Goal: Task Accomplishment & Management: Complete application form

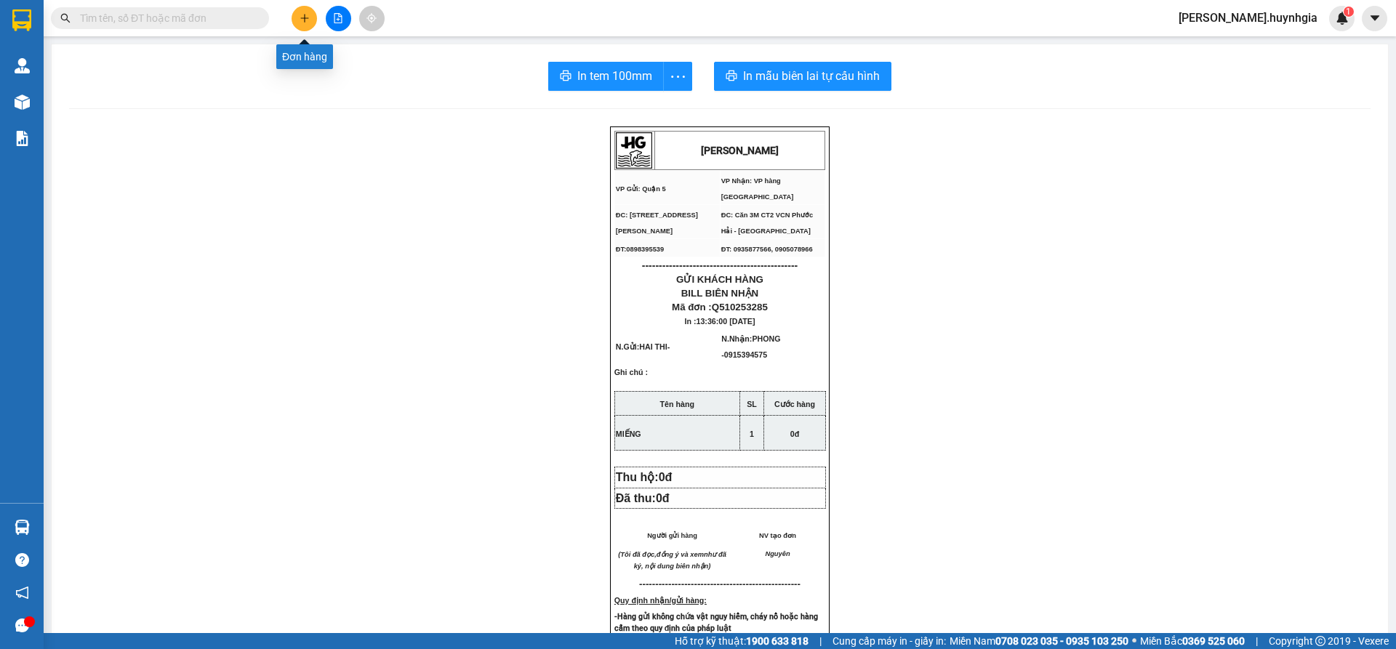
click at [310, 9] on button at bounding box center [303, 18] width 25 height 25
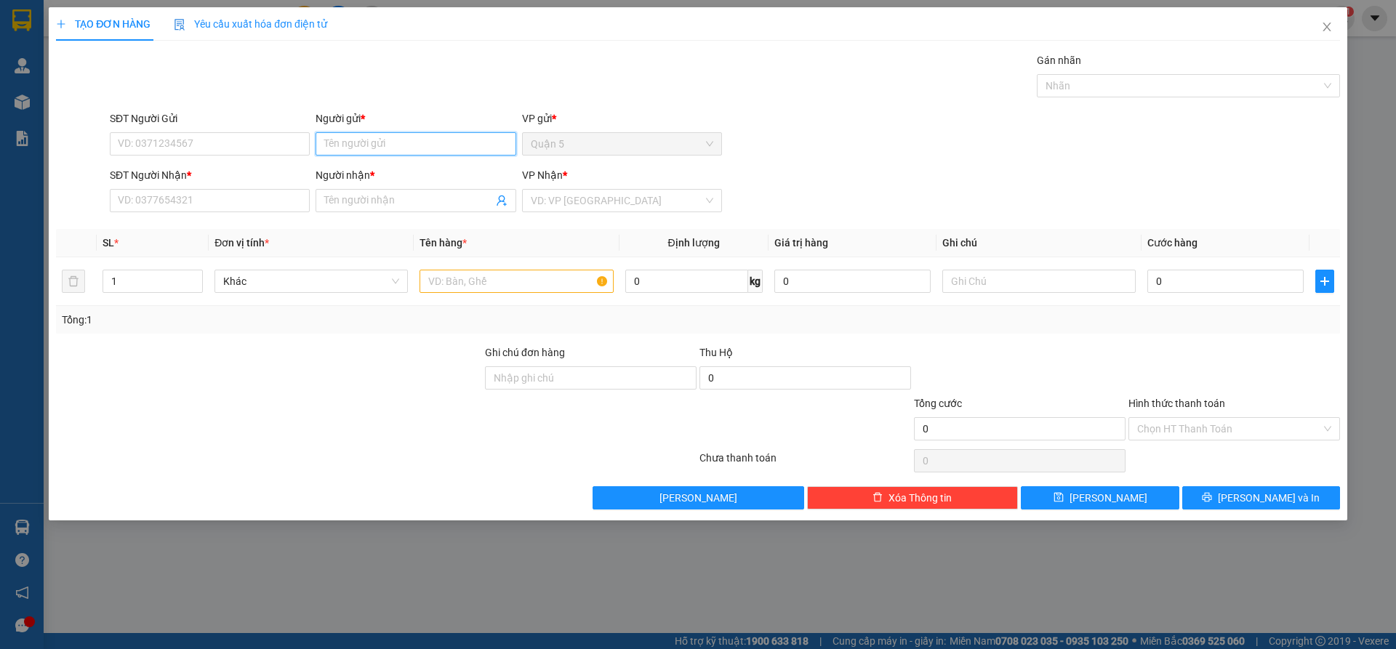
click at [348, 155] on input "Người gửi *" at bounding box center [415, 143] width 200 height 23
type input "TUỆ TÂM"
click at [244, 145] on input "SĐT Người Gửi" at bounding box center [210, 143] width 200 height 23
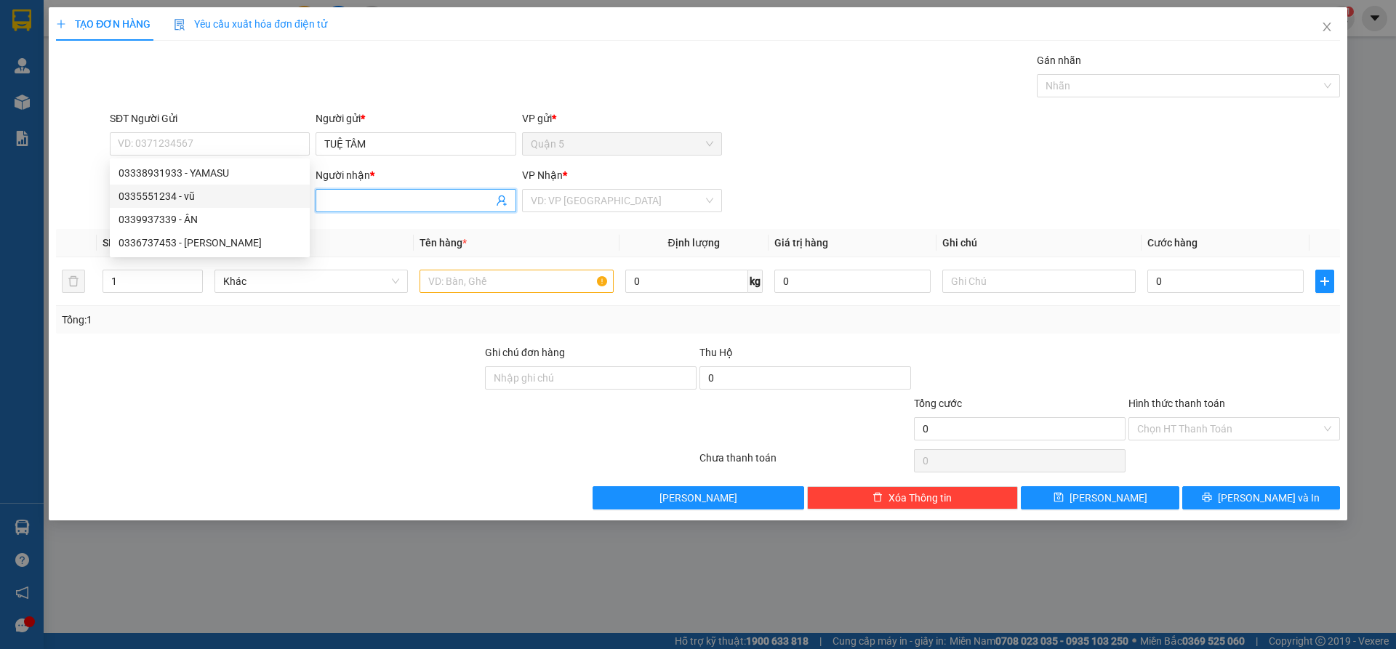
drag, startPoint x: 337, startPoint y: 197, endPoint x: 345, endPoint y: 198, distance: 8.1
click at [339, 198] on input "Người nhận *" at bounding box center [408, 201] width 168 height 16
type input "BA LONG"
click at [440, 289] on input "text" at bounding box center [515, 281] width 193 height 23
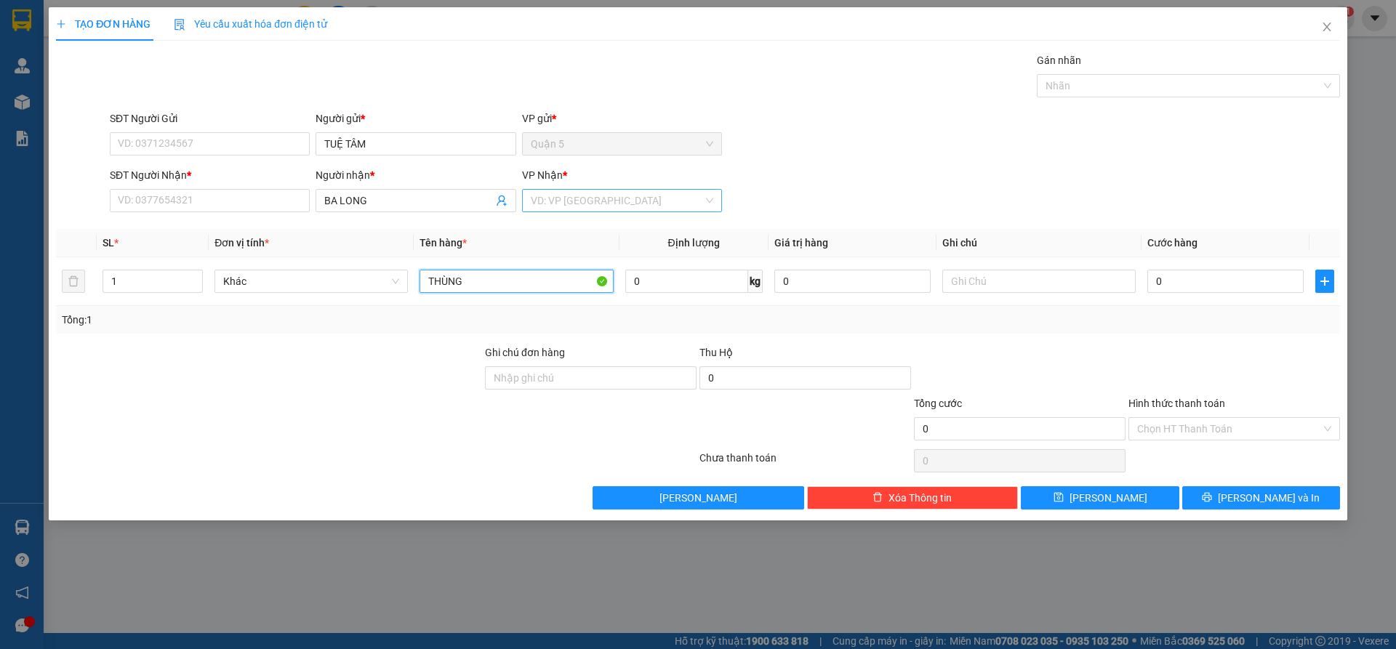
type input "THÙNG"
click at [544, 199] on input "search" at bounding box center [617, 201] width 172 height 22
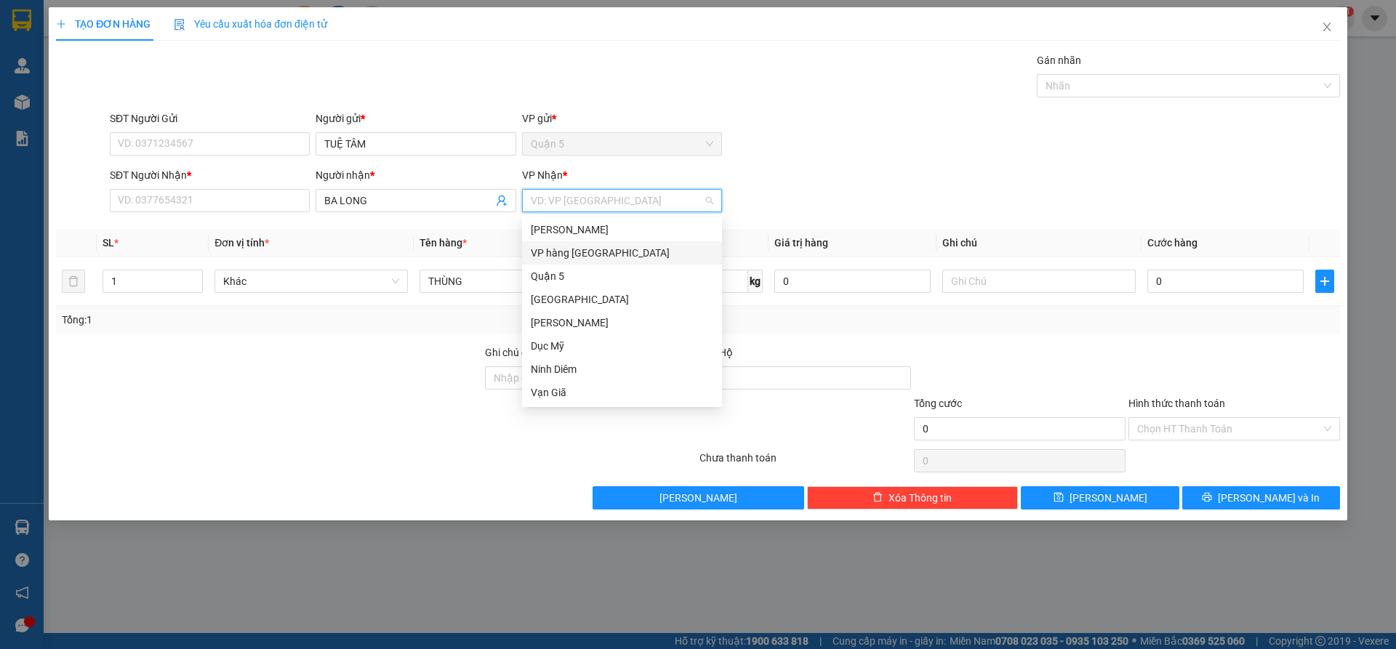
click at [568, 254] on div "VP hàng [GEOGRAPHIC_DATA]" at bounding box center [622, 253] width 182 height 16
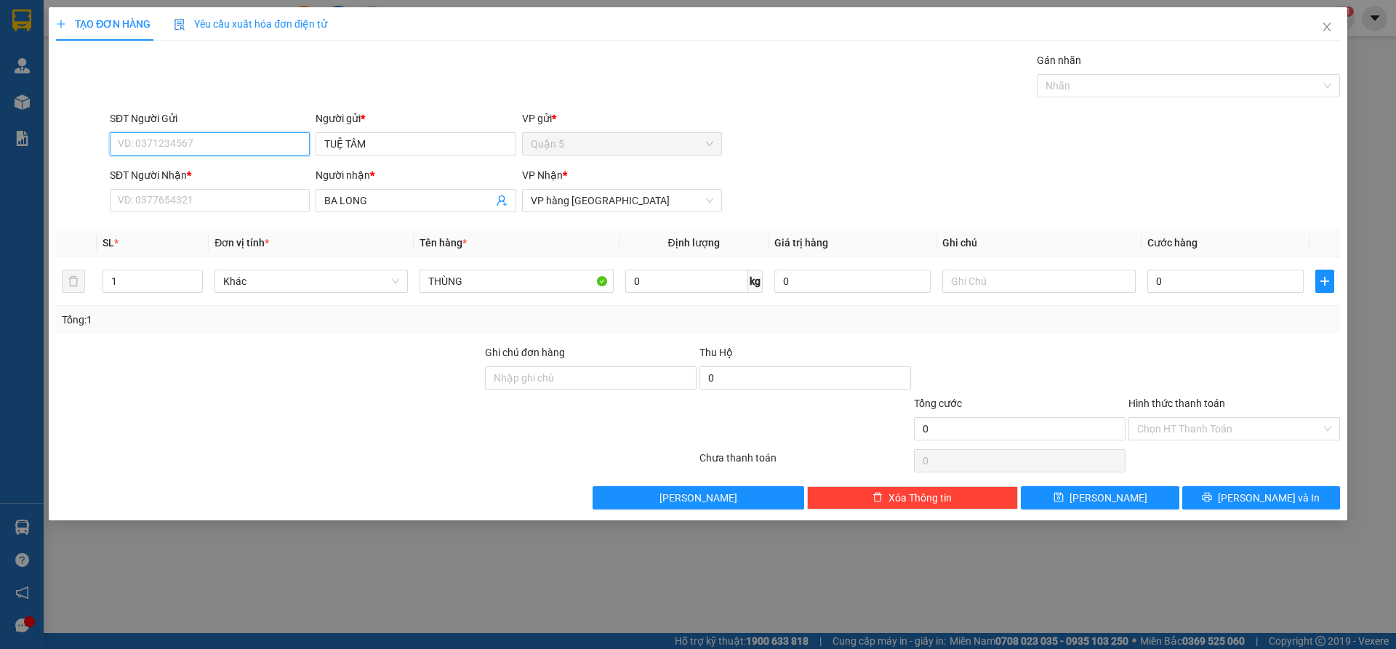
click at [125, 141] on input "SĐT Người Gửi" at bounding box center [210, 143] width 200 height 23
type input "0962115635"
click at [138, 174] on div "0962115635 - HUỆ TÂM" at bounding box center [209, 173] width 182 height 16
type input "HUỆ TÂM"
type input "0962115635"
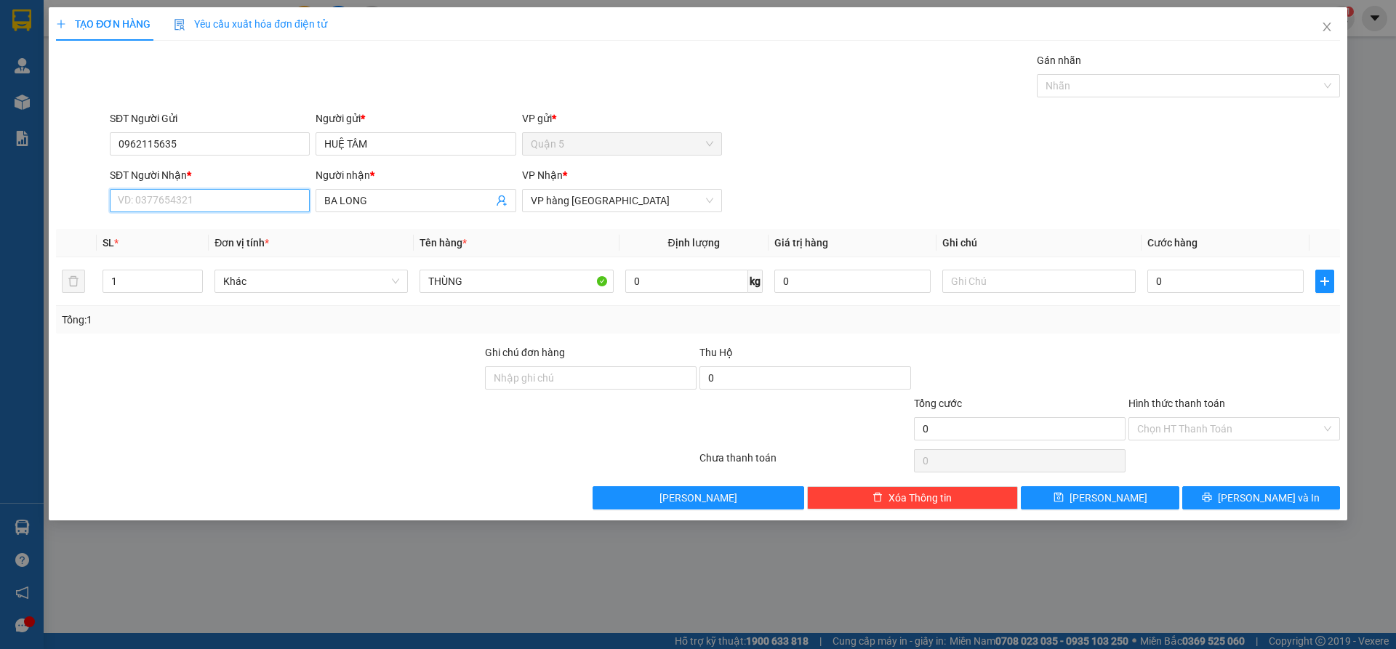
click at [198, 204] on input "SĐT Người Nhận *" at bounding box center [210, 200] width 200 height 23
click at [204, 232] on div "0983704103 - BA LONG" at bounding box center [209, 230] width 182 height 16
type input "0983704103"
type input "BA LONG"
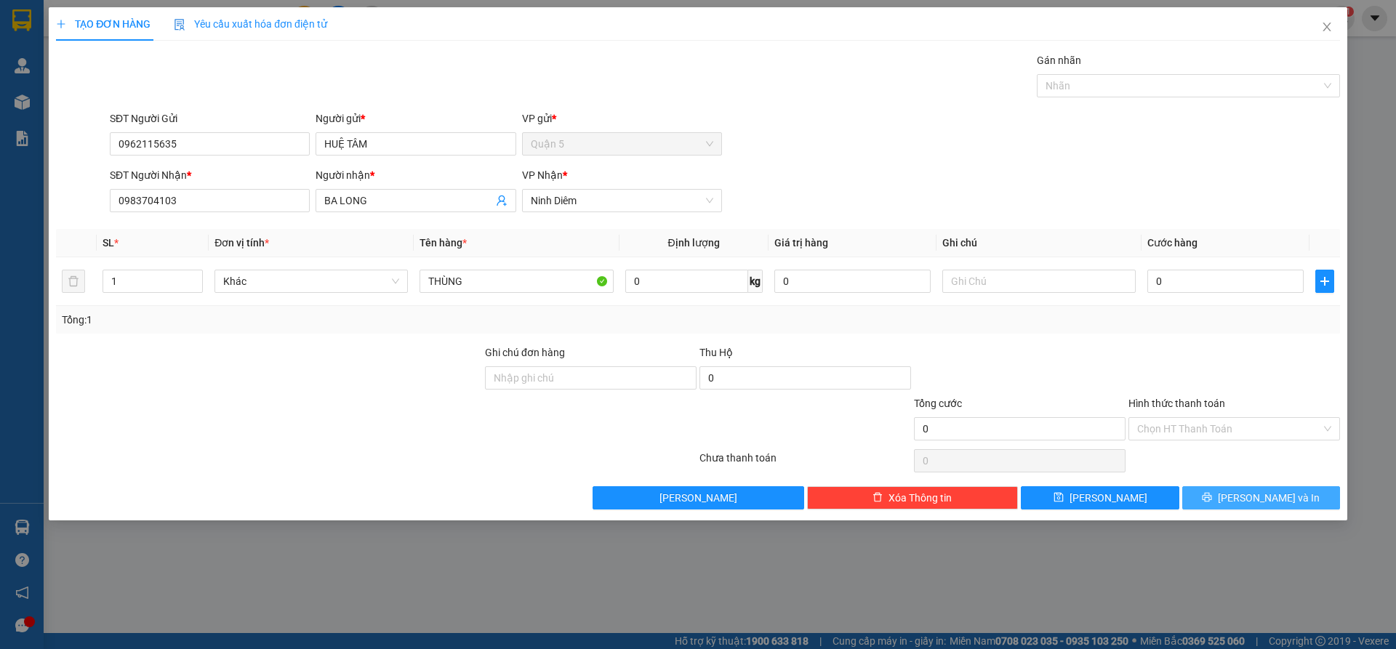
click at [1226, 499] on button "[PERSON_NAME] và In" at bounding box center [1261, 497] width 158 height 23
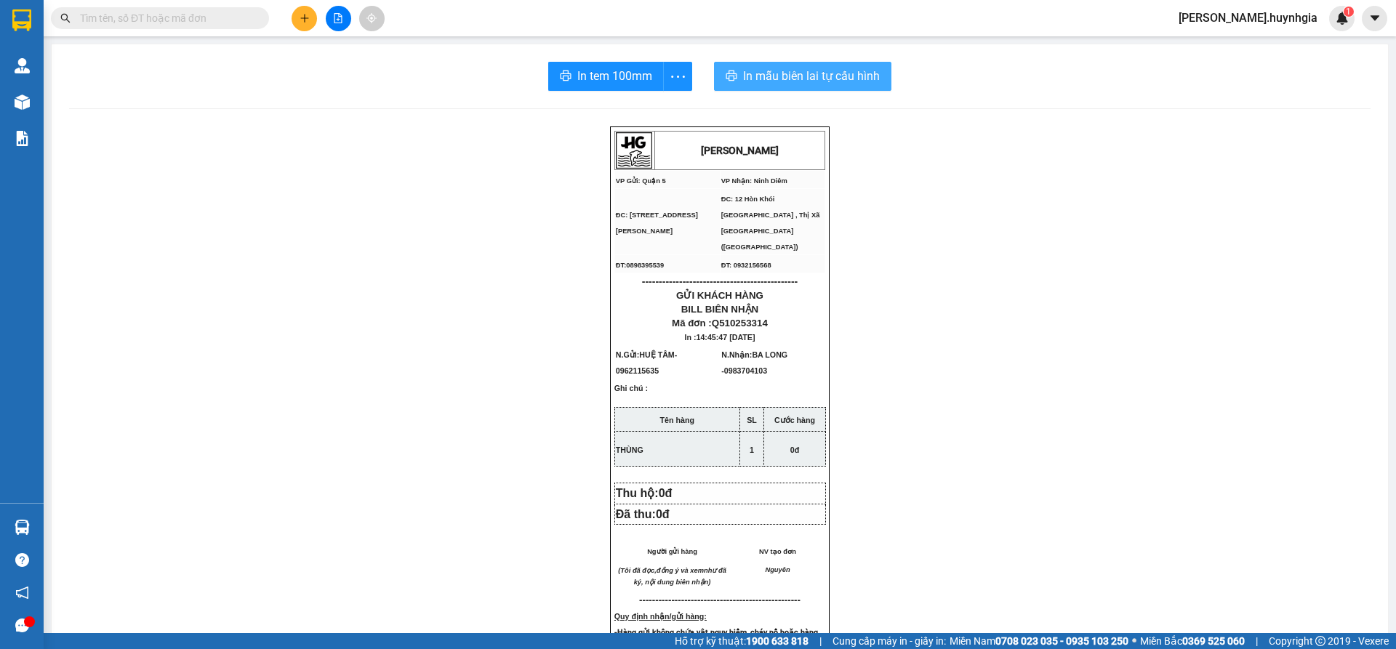
click at [838, 74] on span "In mẫu biên lai tự cấu hình" at bounding box center [811, 76] width 137 height 18
click at [639, 73] on span "In tem 100mm" at bounding box center [614, 76] width 75 height 18
click at [307, 20] on icon "plus" at bounding box center [304, 18] width 10 height 10
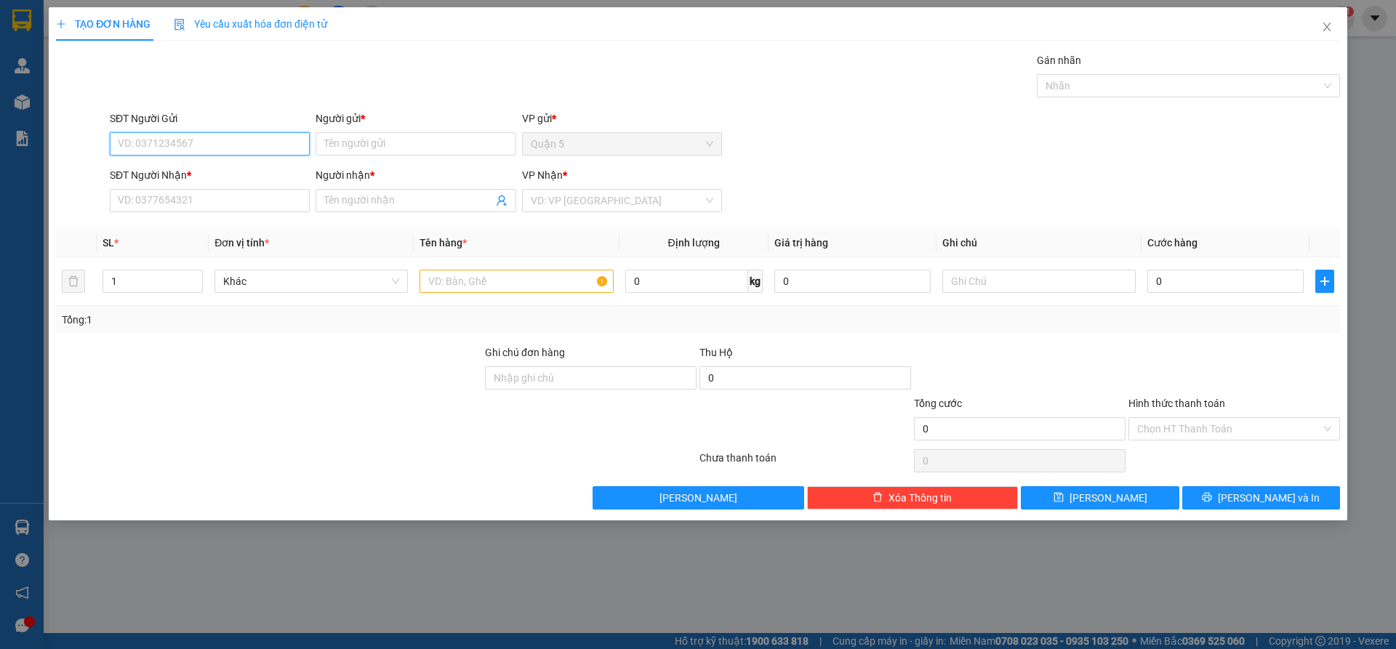
click at [182, 145] on input "SĐT Người Gửi" at bounding box center [210, 143] width 200 height 23
type input "0932615122"
click at [340, 146] on input "Người gửi *" at bounding box center [415, 143] width 200 height 23
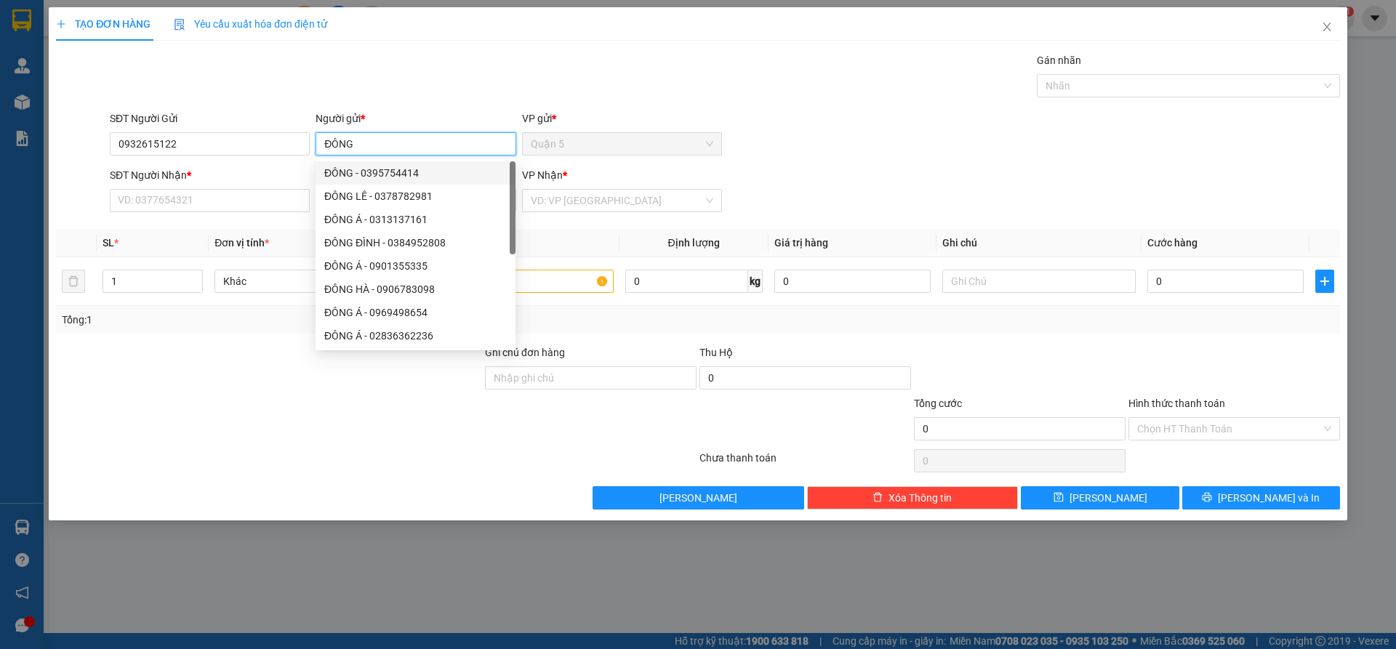
click at [582, 145] on span "Quận 5" at bounding box center [622, 144] width 182 height 22
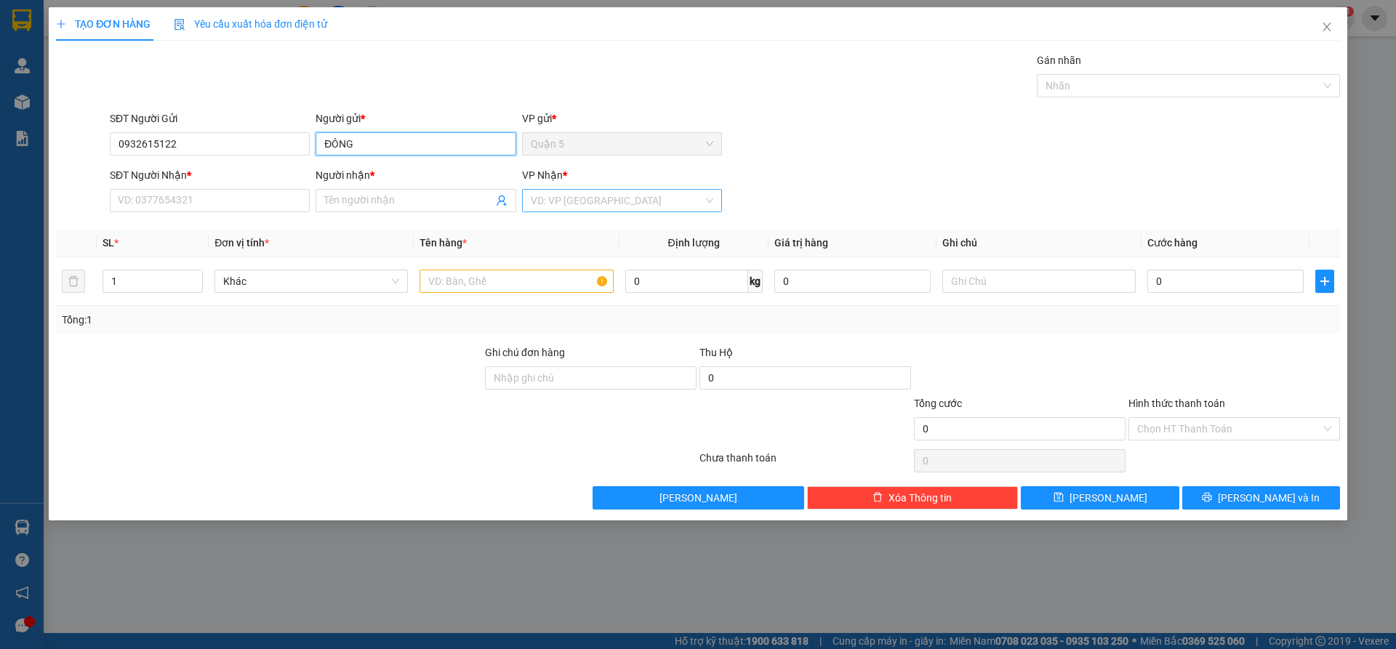
type input "ĐÔNG"
click at [535, 201] on input "search" at bounding box center [617, 201] width 172 height 22
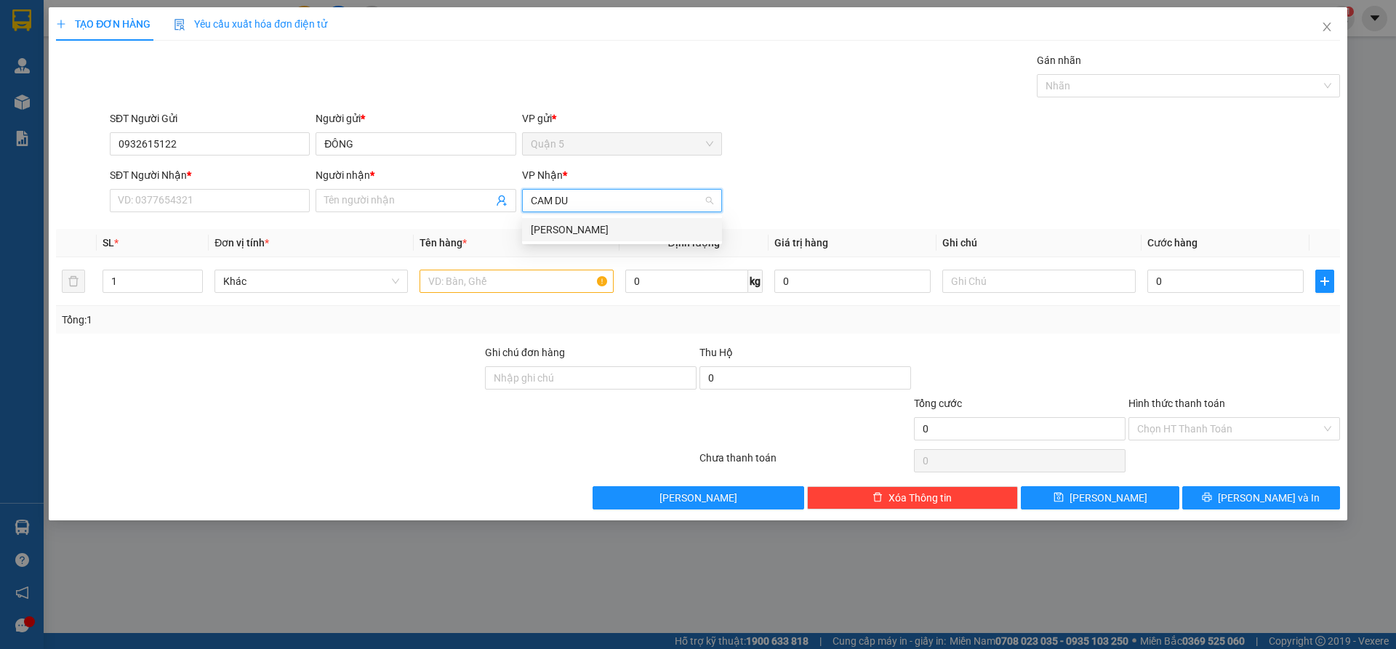
type input "CAM DƯ"
click at [552, 233] on div "[PERSON_NAME]" at bounding box center [622, 230] width 182 height 16
click at [371, 196] on input "Người nhận *" at bounding box center [408, 201] width 168 height 16
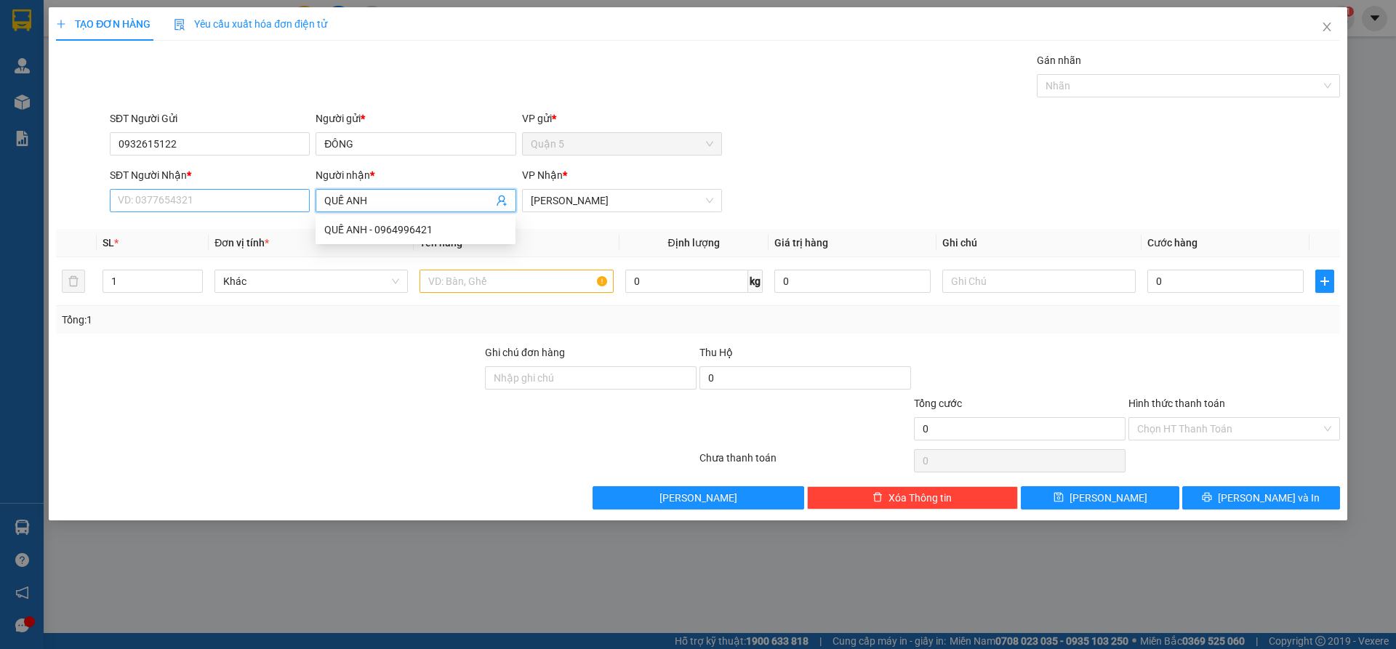
type input "QUẾ ANH"
click at [252, 205] on input "SĐT Người Nhận *" at bounding box center [210, 200] width 200 height 23
type input "0949668984"
click at [496, 288] on input "text" at bounding box center [515, 281] width 193 height 23
type input "1"
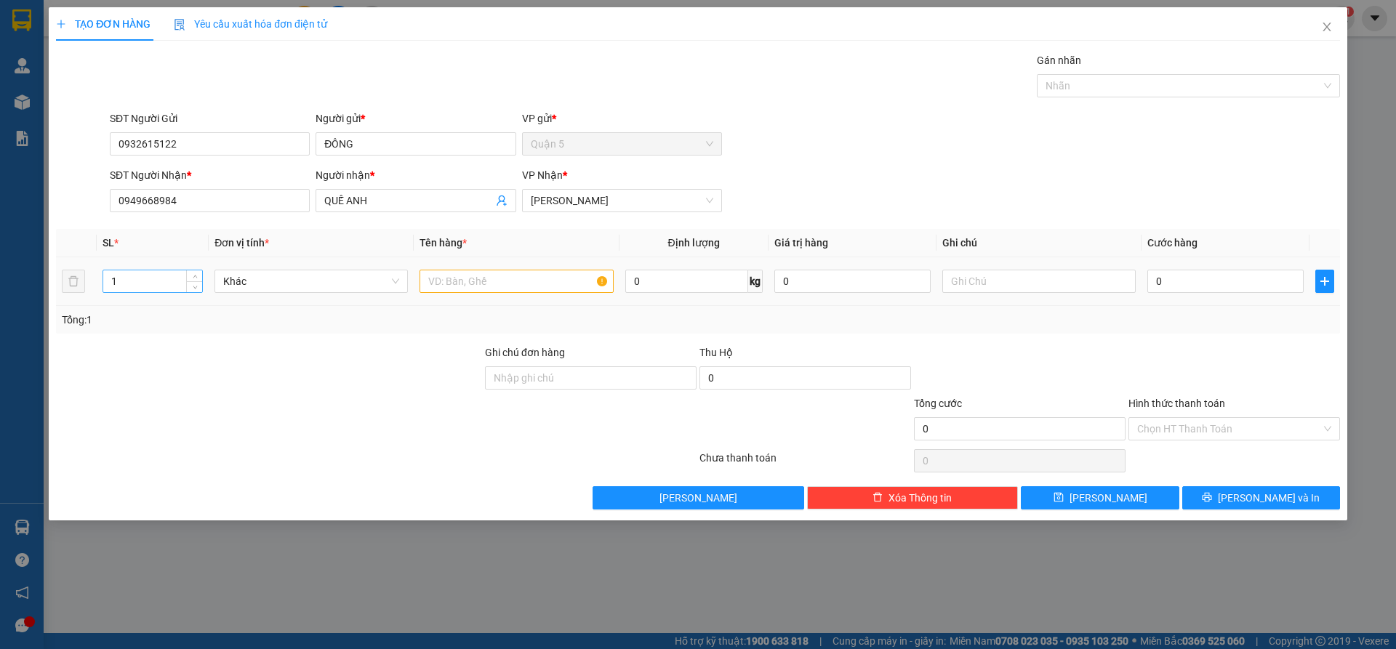
click at [129, 286] on input "1" at bounding box center [152, 281] width 99 height 22
type input "2"
click at [454, 278] on input "text" at bounding box center [515, 281] width 193 height 23
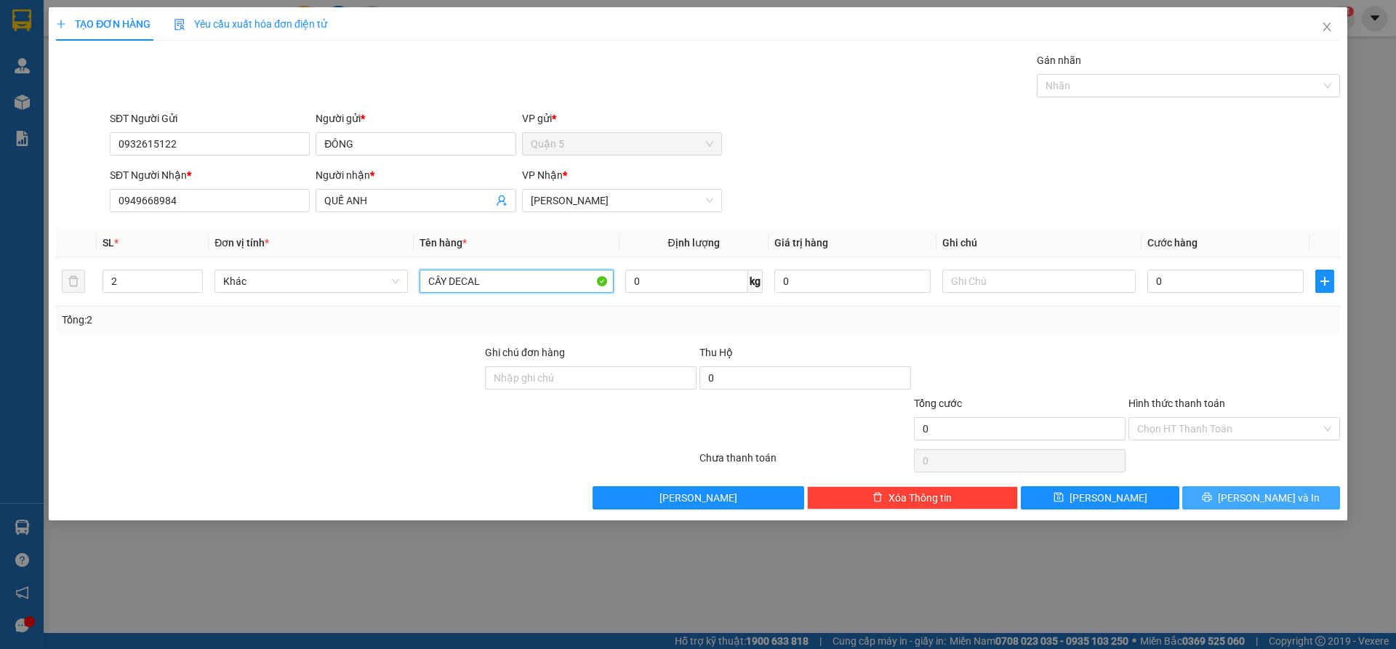
type input "CÂY DECAL"
click at [1247, 498] on button "[PERSON_NAME] và In" at bounding box center [1261, 497] width 158 height 23
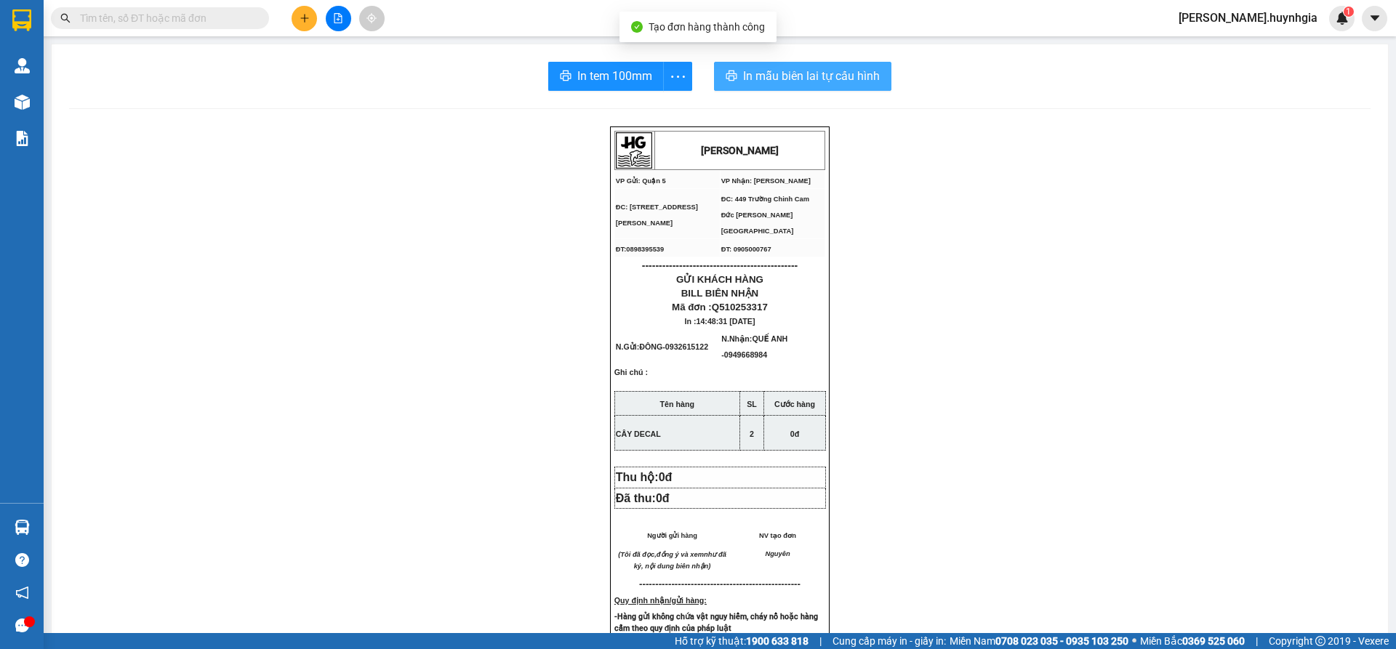
click at [815, 75] on span "In mẫu biên lai tự cấu hình" at bounding box center [811, 76] width 137 height 18
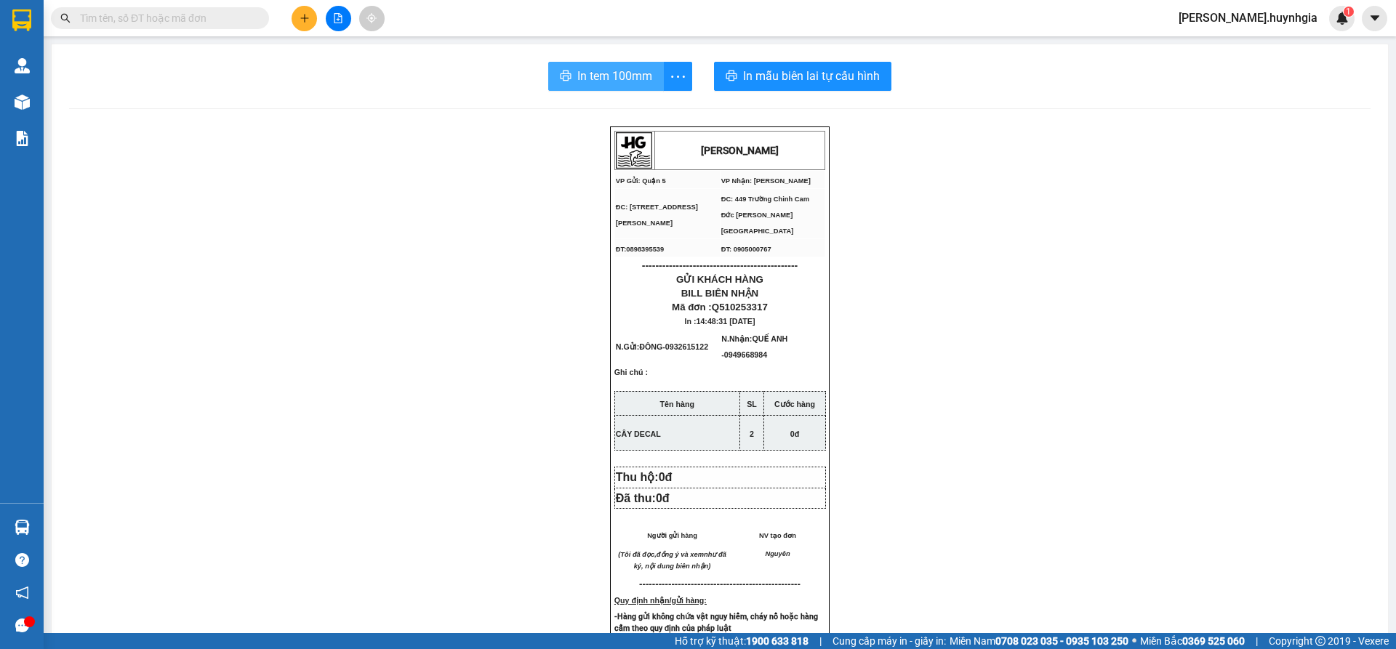
click at [637, 76] on span "In tem 100mm" at bounding box center [614, 76] width 75 height 18
click at [310, 10] on button at bounding box center [303, 18] width 25 height 25
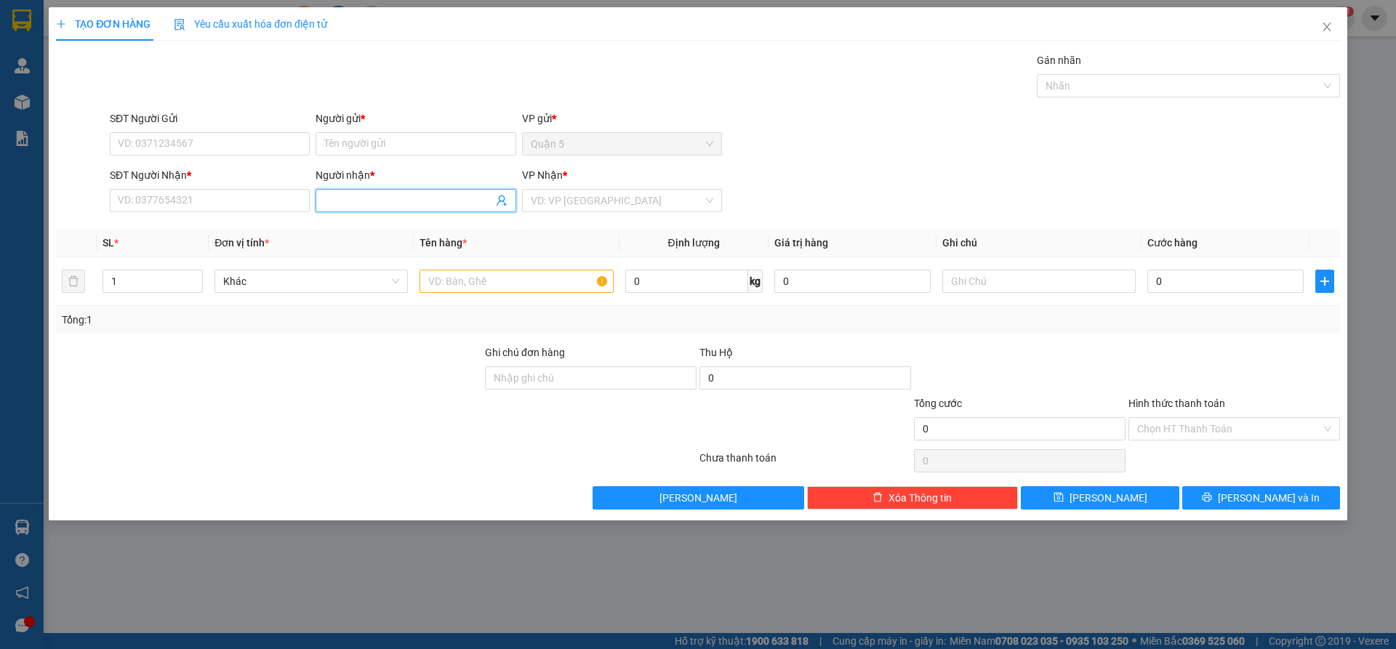
click at [330, 201] on input "Người nhận *" at bounding box center [408, 201] width 168 height 16
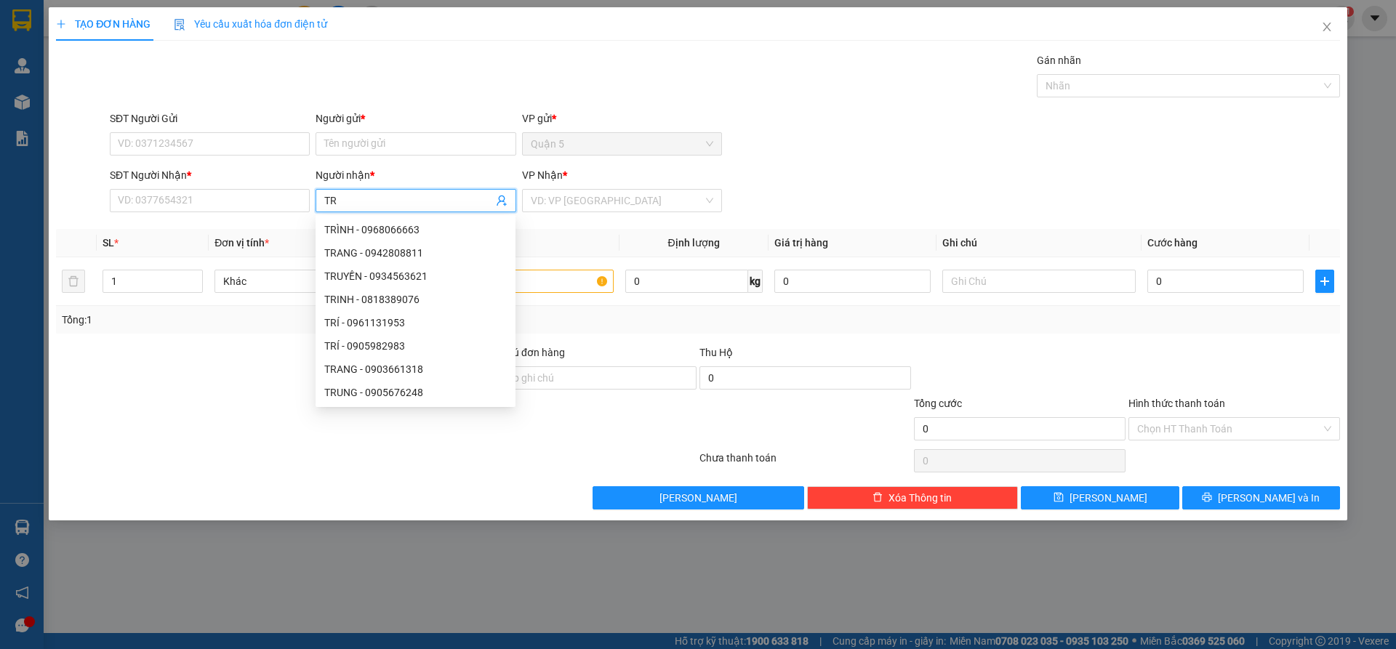
type input "T"
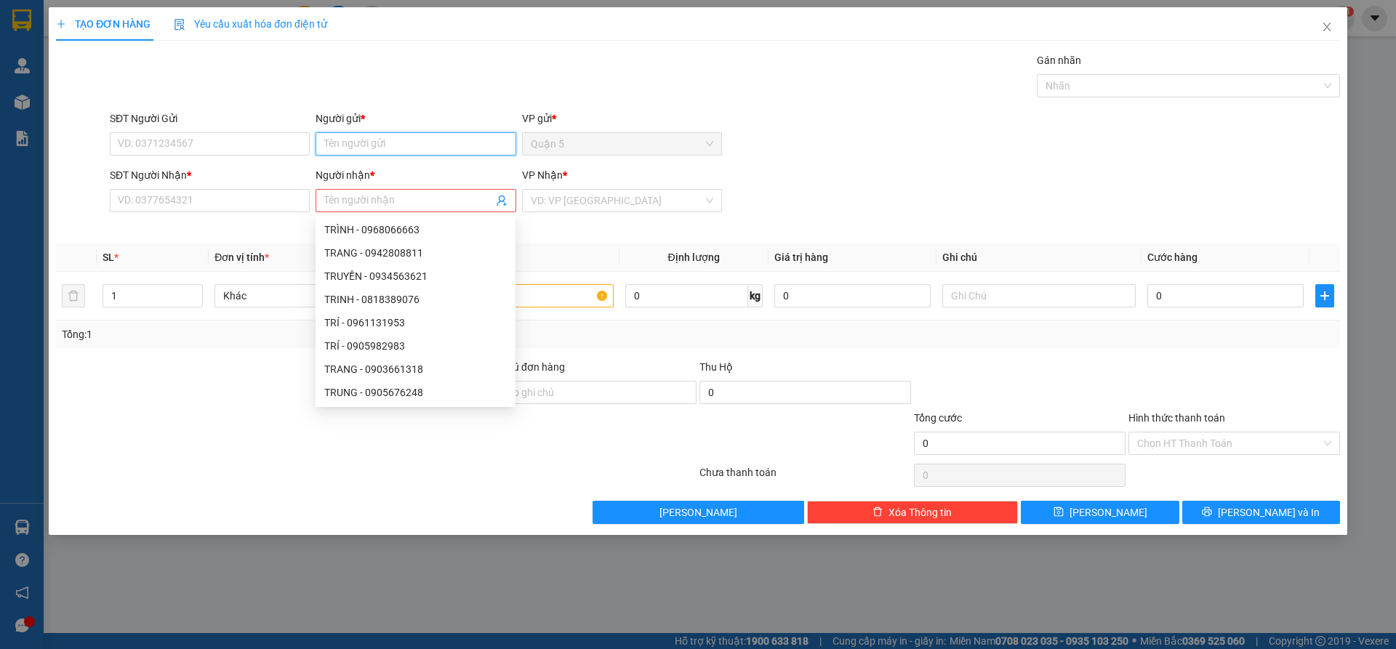
click at [361, 141] on input "Người gửi *" at bounding box center [415, 143] width 200 height 23
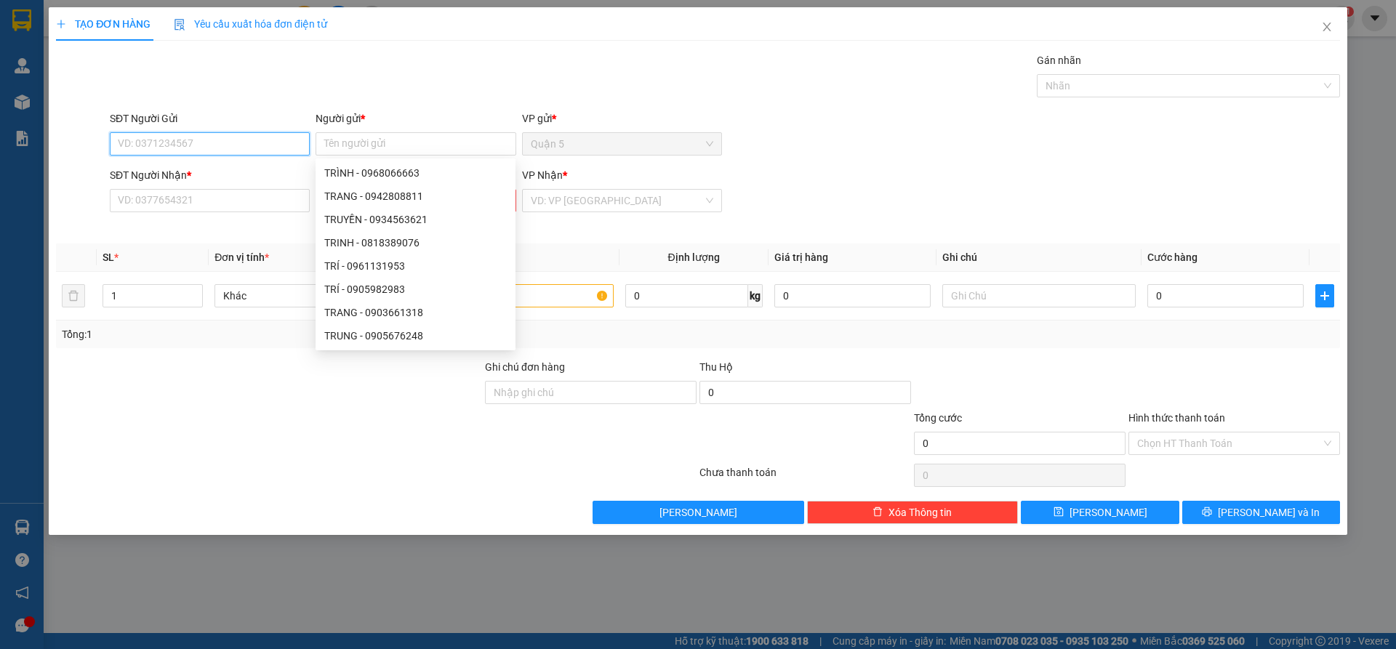
click at [153, 139] on input "SĐT Người Gửi" at bounding box center [210, 143] width 200 height 23
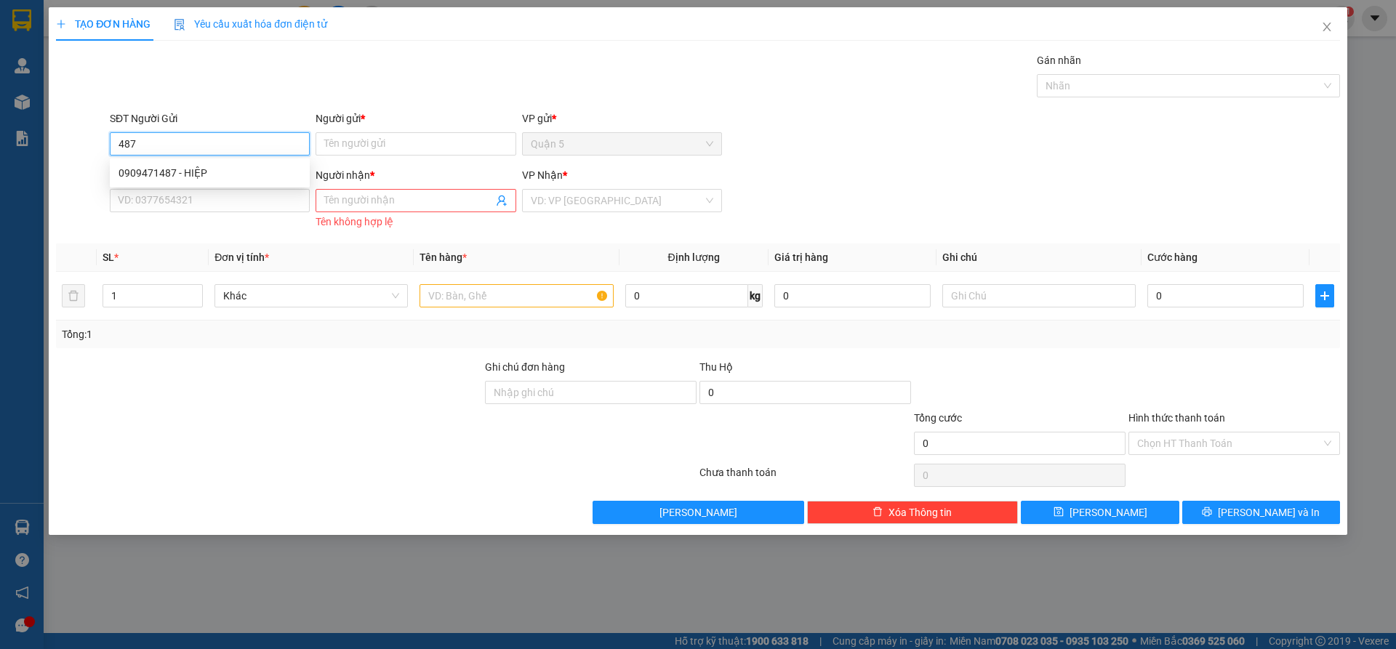
click at [169, 175] on div "0909471487 - HIỆP" at bounding box center [209, 173] width 182 height 16
type input "0909471487"
type input "HIỆP"
type input "0905402633"
type input "TRUNG HIẾU"
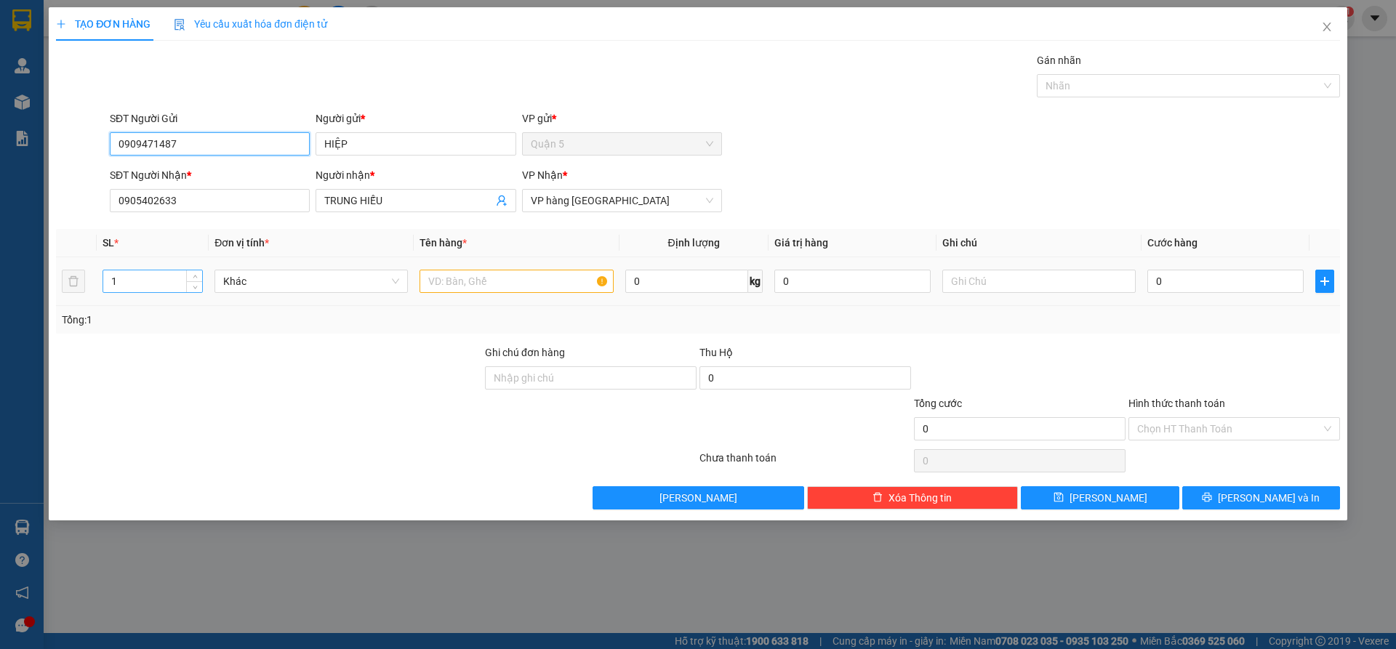
type input "0909471487"
click at [135, 290] on input "1" at bounding box center [152, 281] width 99 height 22
type input "2"
click at [454, 280] on input "text" at bounding box center [515, 281] width 193 height 23
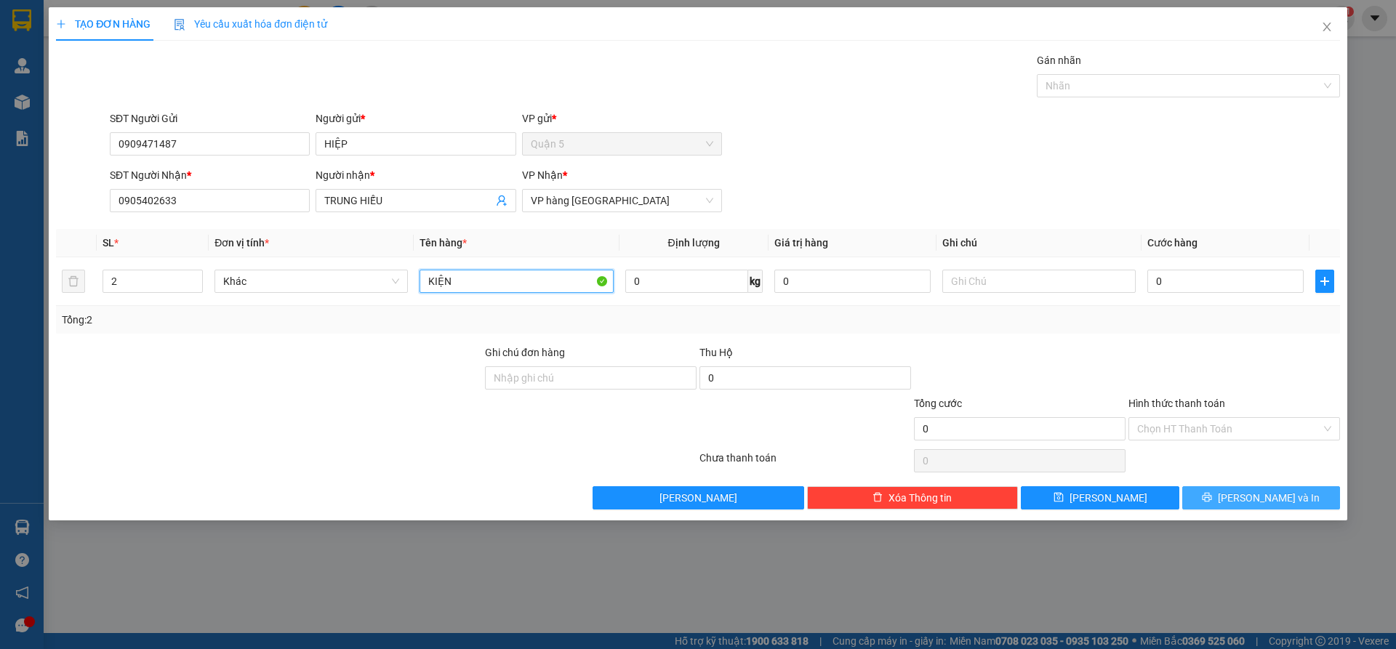
type input "KIỆN"
click at [1248, 499] on span "[PERSON_NAME] và In" at bounding box center [1269, 498] width 102 height 16
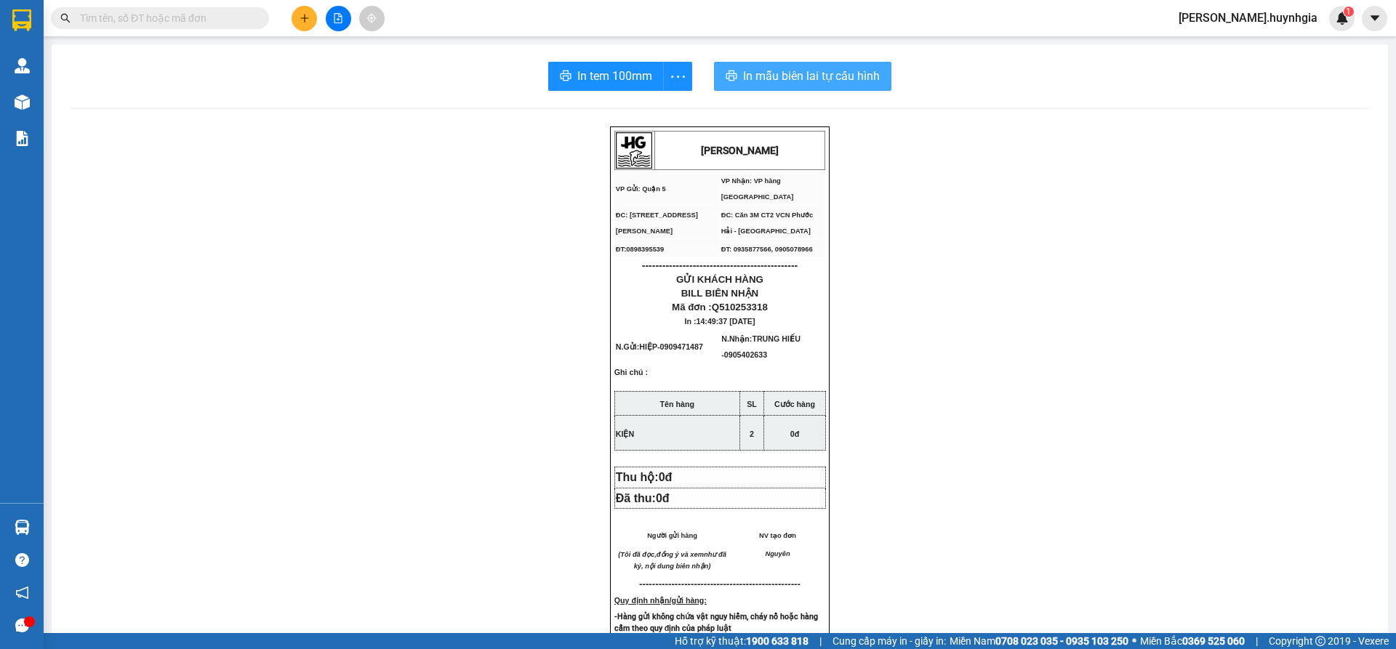
click at [750, 77] on span "In mẫu biên lai tự cấu hình" at bounding box center [811, 76] width 137 height 18
click at [648, 66] on button "In tem 100mm" at bounding box center [606, 76] width 116 height 29
click at [297, 19] on button at bounding box center [303, 18] width 25 height 25
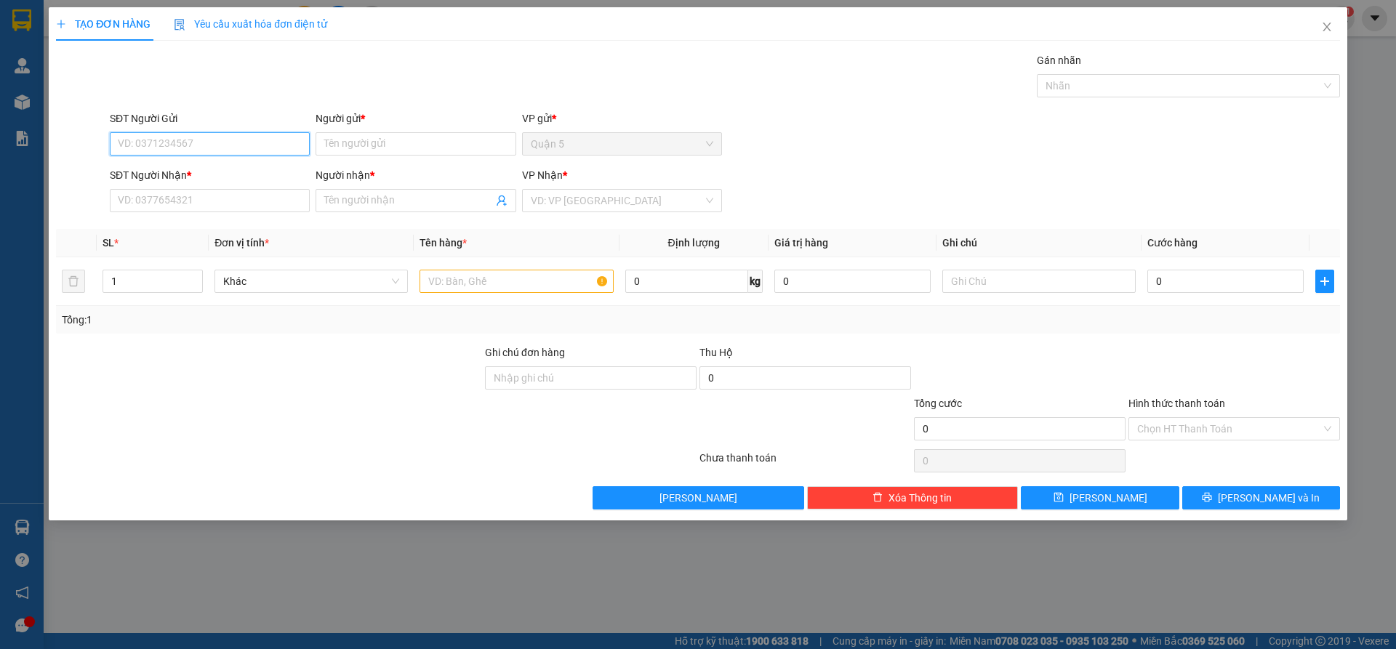
click at [276, 143] on input "SĐT Người Gửi" at bounding box center [210, 143] width 200 height 23
click at [196, 176] on div "0918666408 - THÀNH" at bounding box center [209, 173] width 182 height 16
type input "0918666408"
type input "THÀNH"
type input "0935871042"
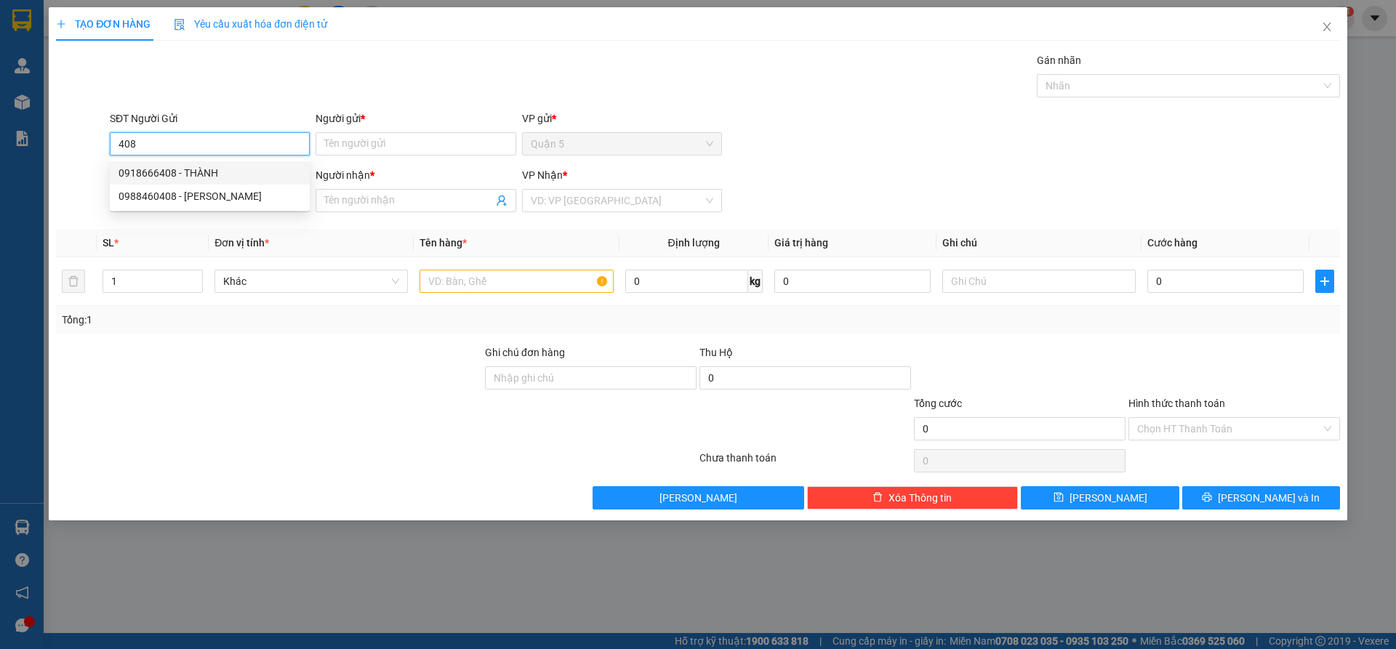
type input "DUNG ANH"
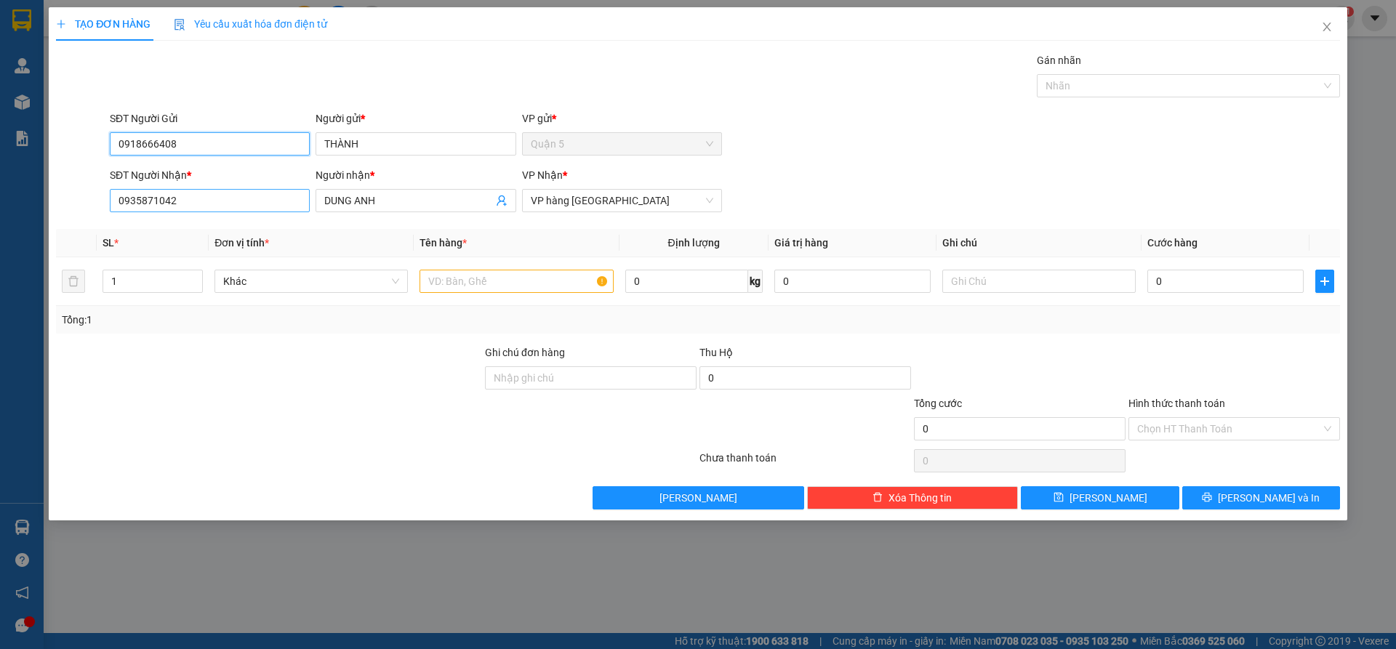
type input "0918666408"
click at [297, 198] on input "0935871042" at bounding box center [210, 200] width 200 height 23
type input "0"
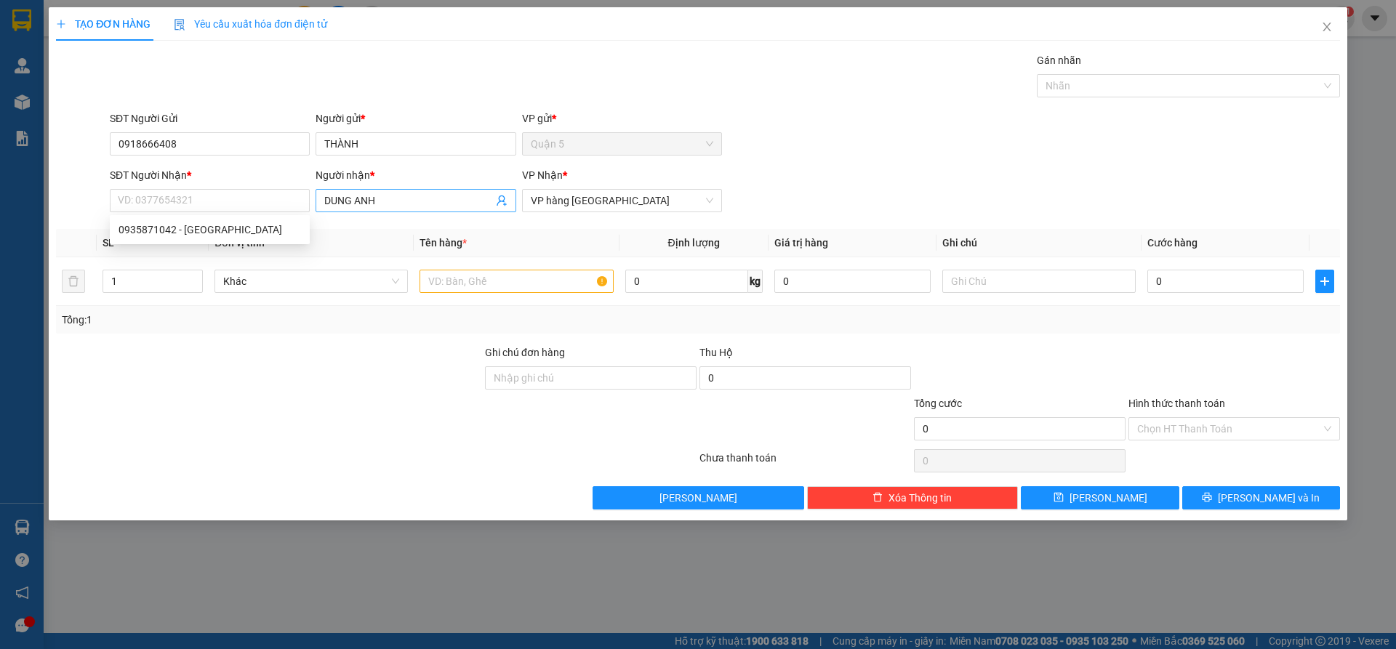
click at [382, 201] on input "DUNG ANH" at bounding box center [408, 201] width 168 height 16
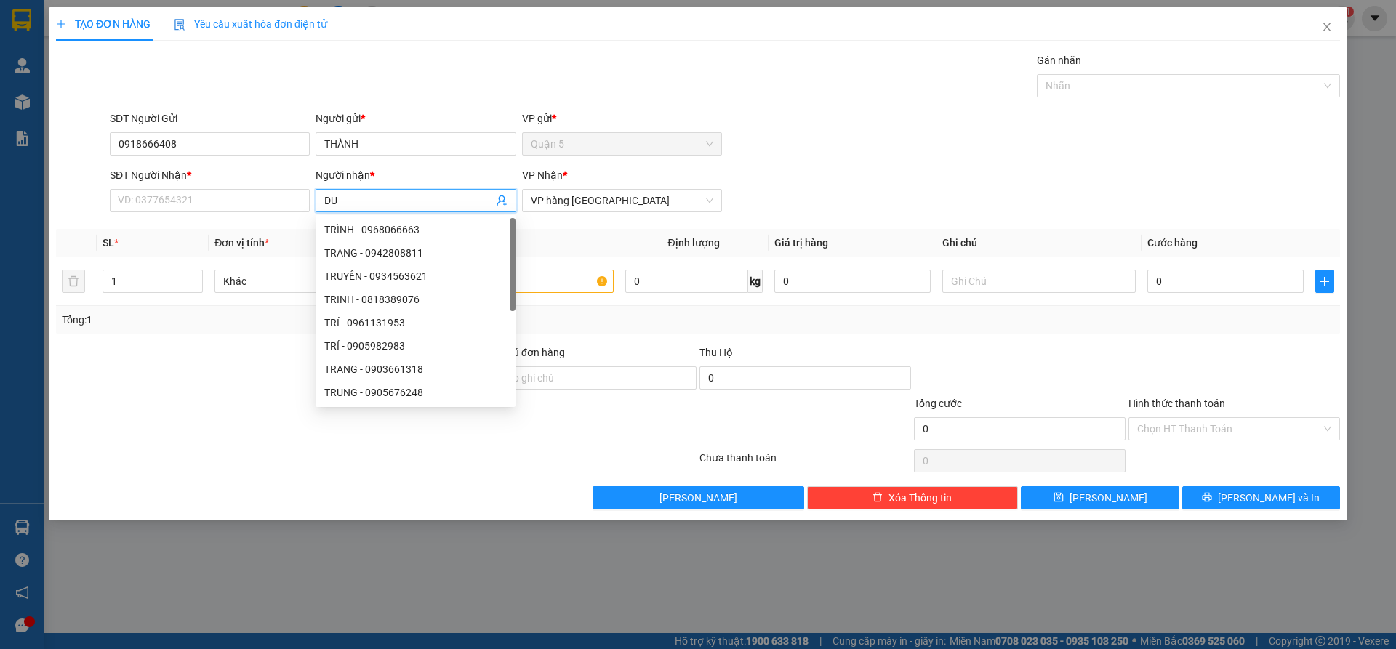
type input "D"
type input "CÔ MAI"
click at [281, 204] on input "SĐT Người Nhận *" at bounding box center [210, 200] width 200 height 23
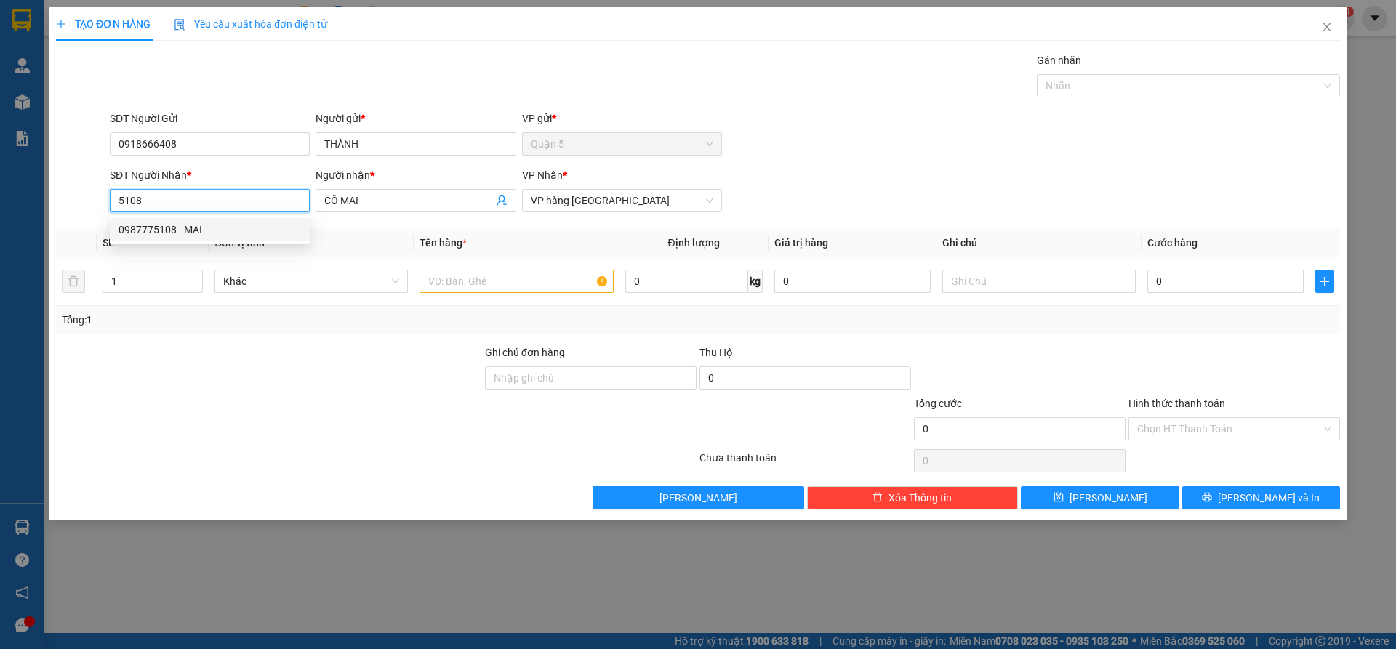
click at [259, 224] on div "0987775108 - MAI" at bounding box center [209, 230] width 182 height 16
type input "0987775108"
type input "MAI"
type input "0987775108"
click at [449, 285] on input "text" at bounding box center [515, 281] width 193 height 23
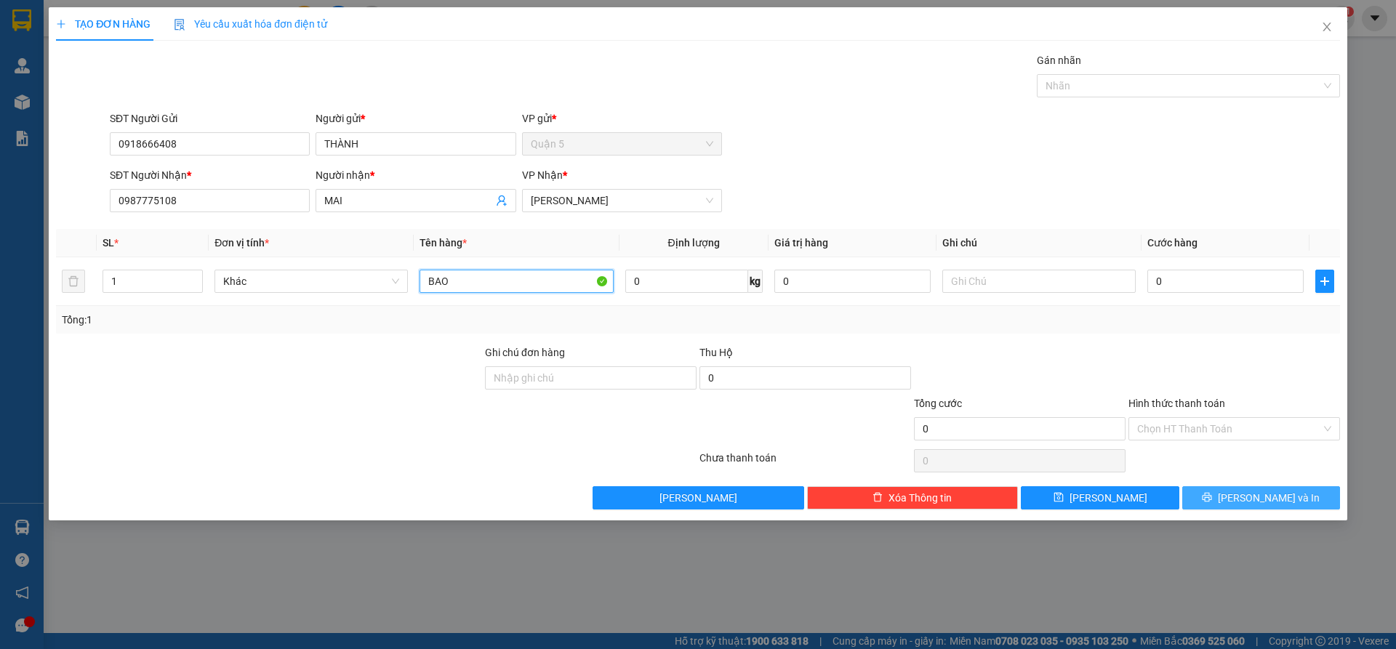
type input "BAO"
click at [1223, 494] on button "[PERSON_NAME] và In" at bounding box center [1261, 497] width 158 height 23
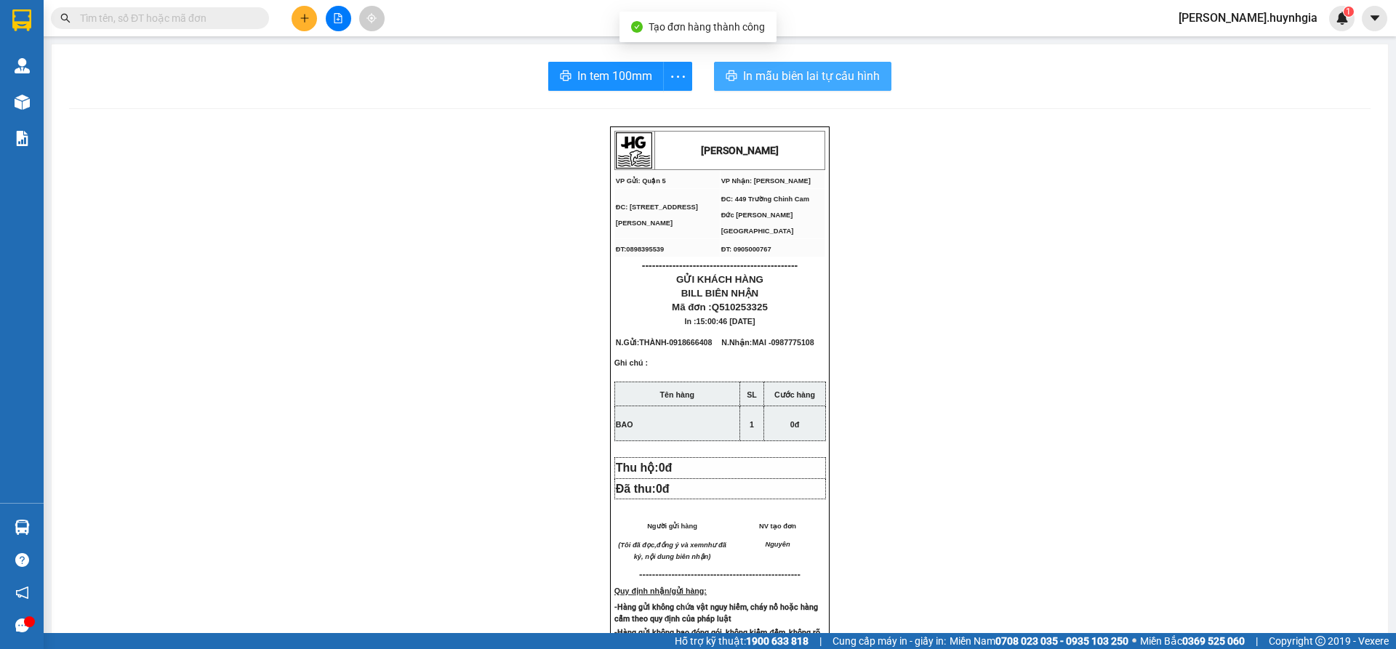
click at [834, 64] on button "In mẫu biên lai tự cấu hình" at bounding box center [802, 76] width 177 height 29
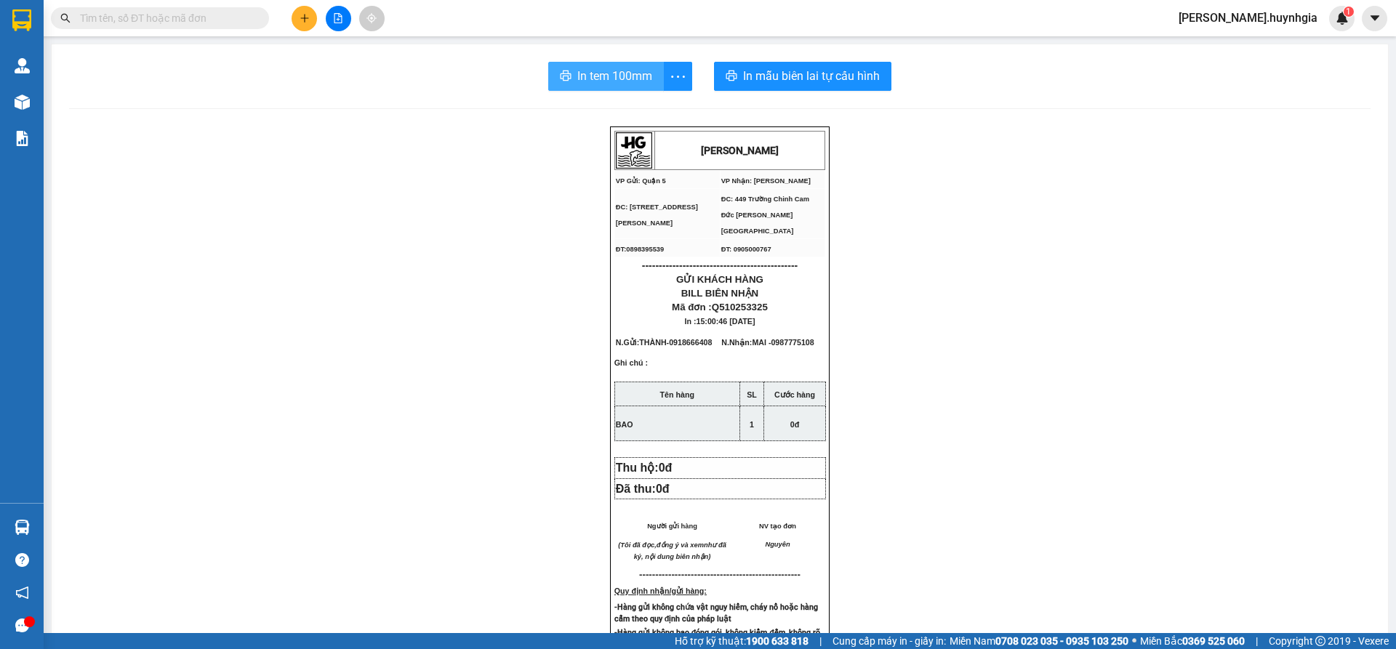
click at [639, 69] on span "In tem 100mm" at bounding box center [614, 76] width 75 height 18
click at [304, 15] on icon "plus" at bounding box center [304, 18] width 10 height 10
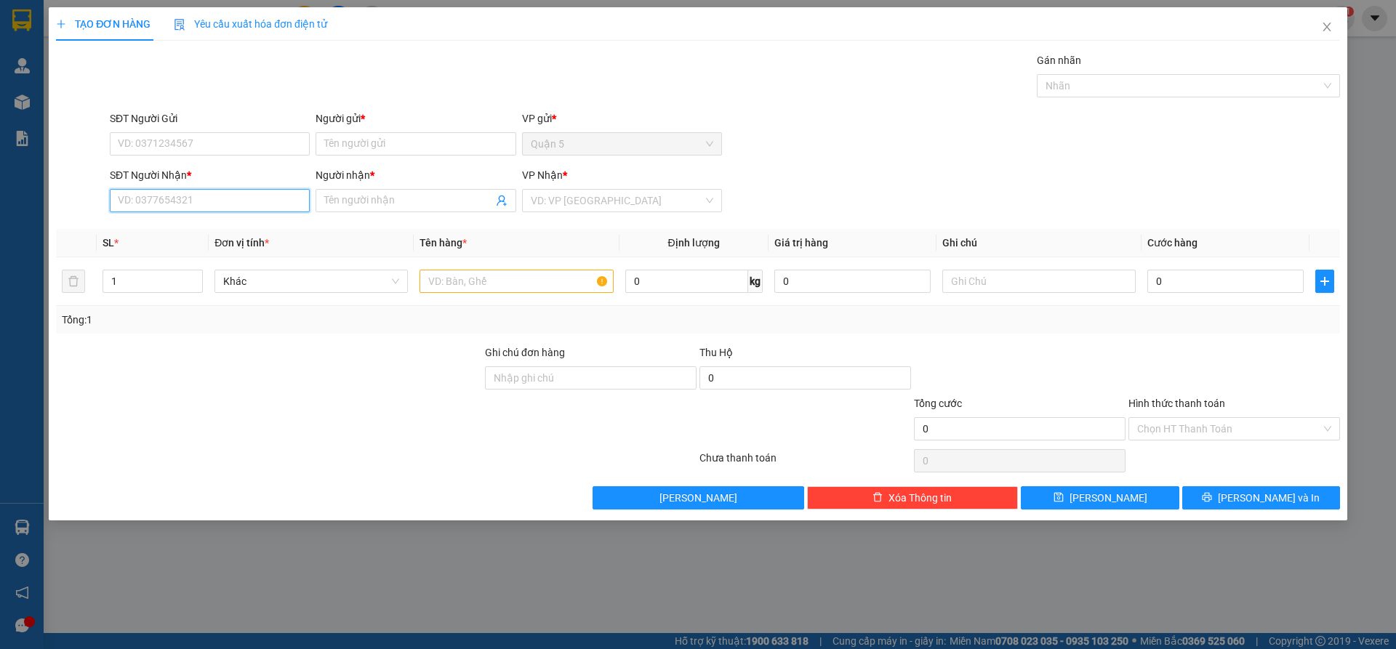
click at [249, 198] on input "SĐT Người Nhận *" at bounding box center [210, 200] width 200 height 23
click at [248, 230] on div "0708122002 - CÔ HAY" at bounding box center [209, 230] width 182 height 16
type input "0708122002"
type input "CÔ HAY"
type input "0708122002"
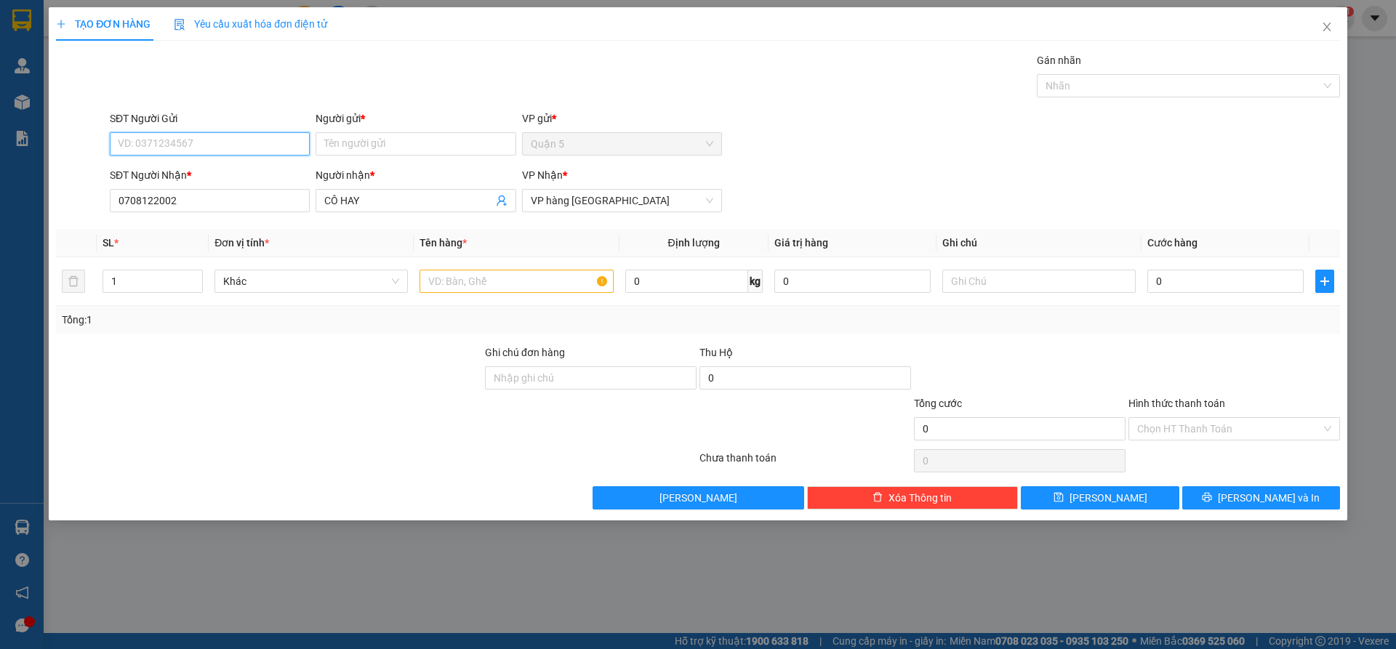
click at [276, 148] on input "SĐT Người Gửi" at bounding box center [210, 143] width 200 height 23
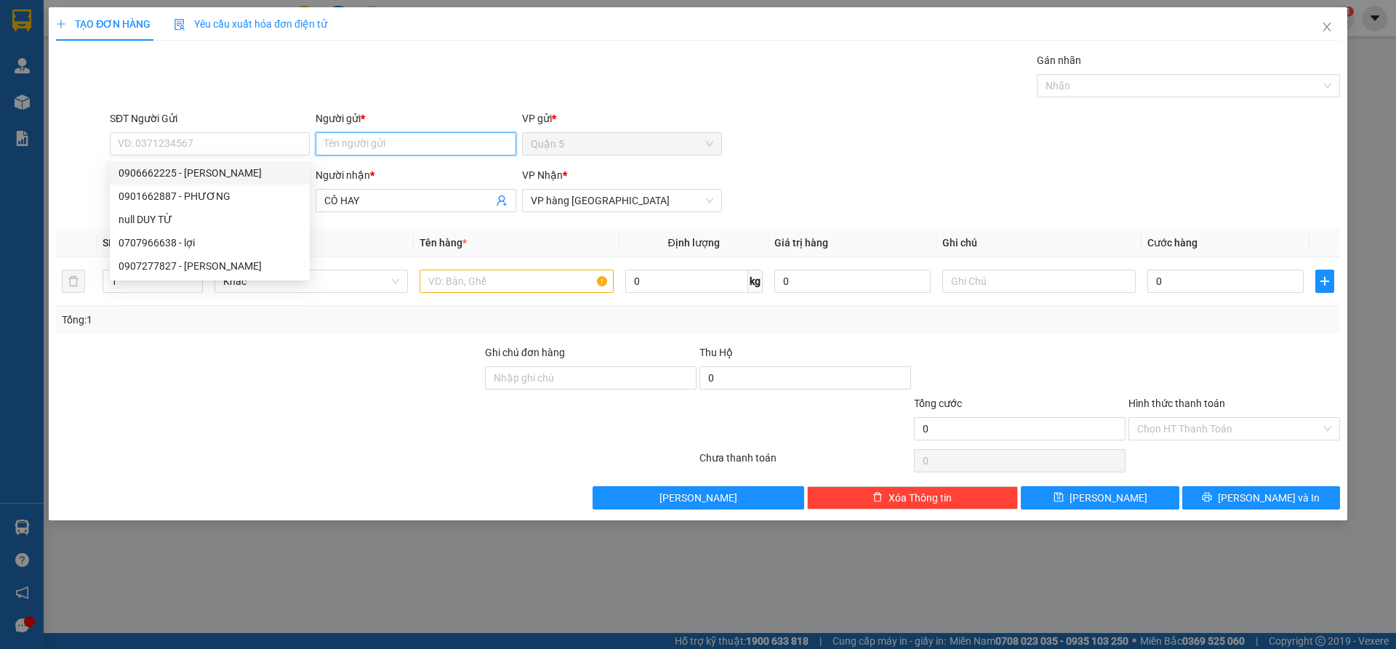
click at [335, 145] on input "Người gửi *" at bounding box center [415, 143] width 200 height 23
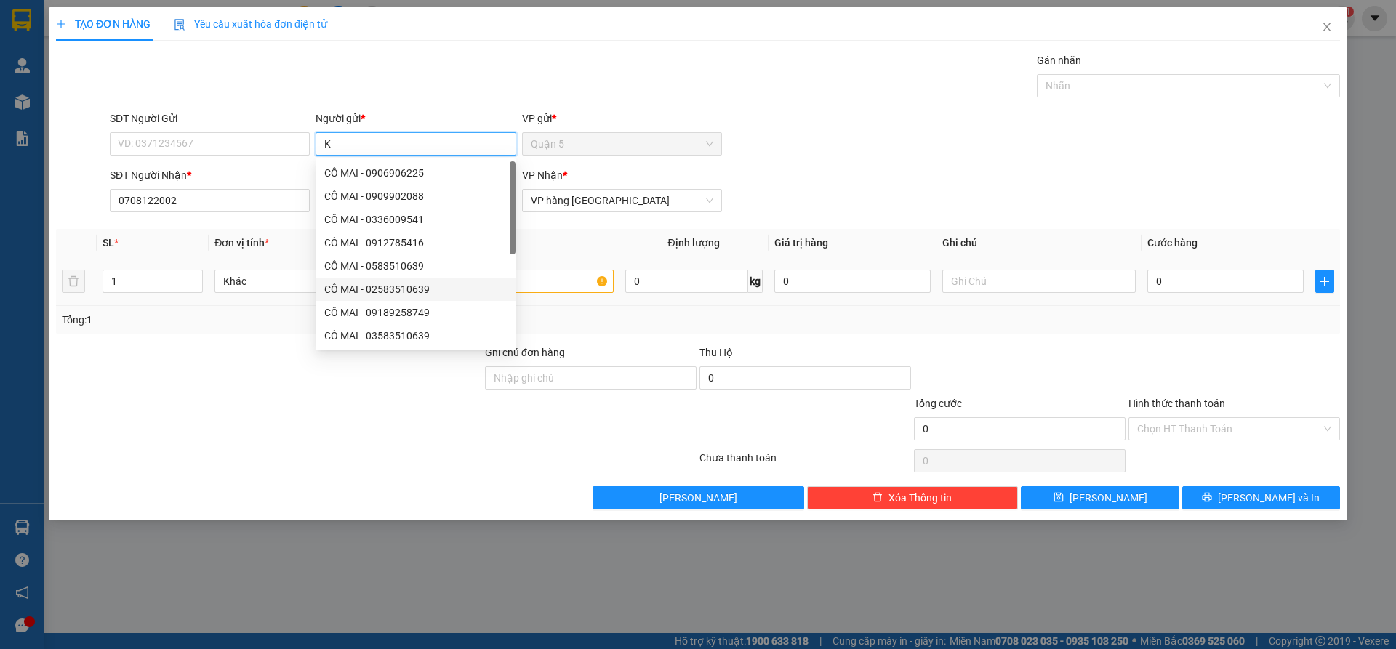
type input "K"
click at [555, 286] on input "text" at bounding box center [515, 281] width 193 height 23
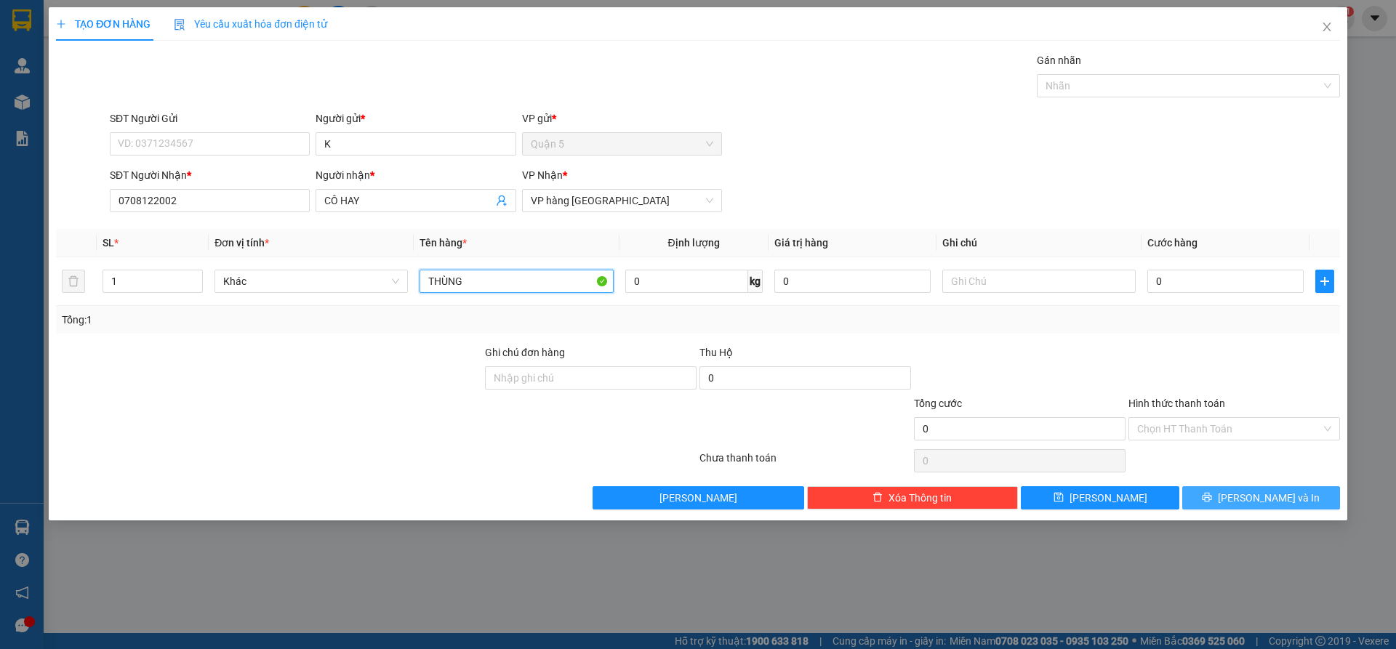
type input "THÙNG"
click at [1223, 491] on button "[PERSON_NAME] và In" at bounding box center [1261, 497] width 158 height 23
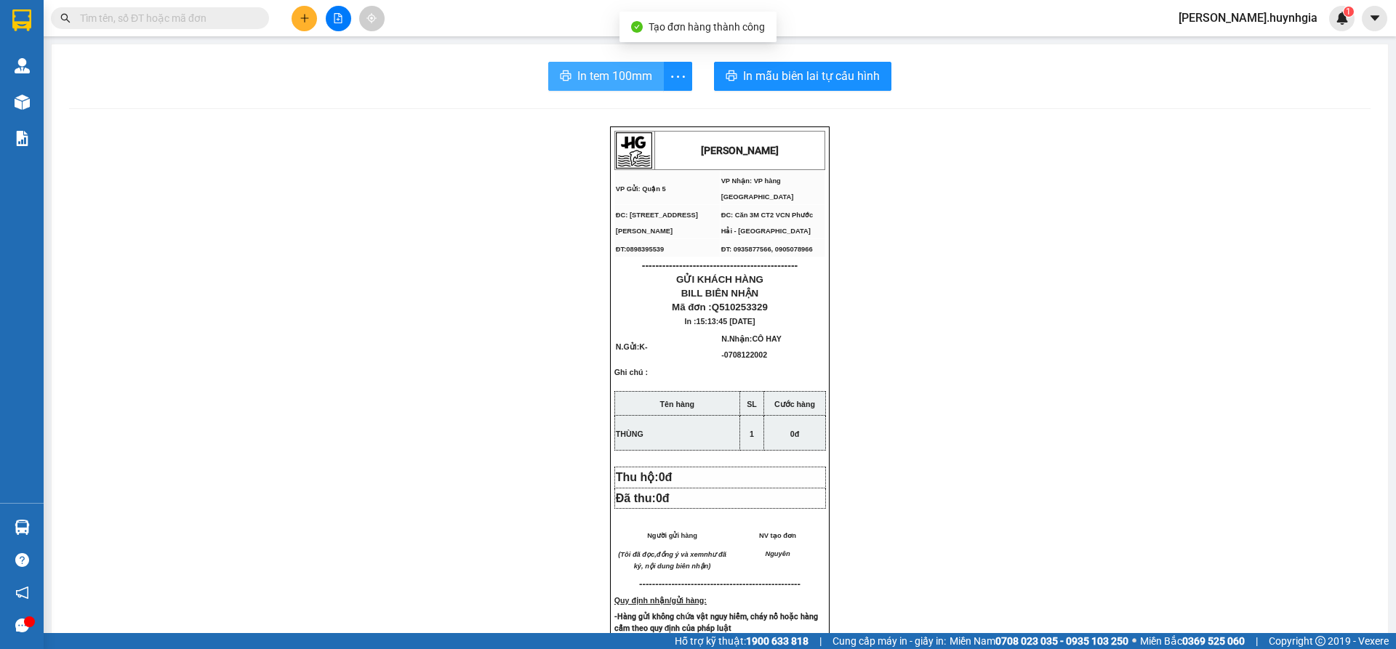
click at [634, 67] on span "In tem 100mm" at bounding box center [614, 76] width 75 height 18
